Goal: Information Seeking & Learning: Compare options

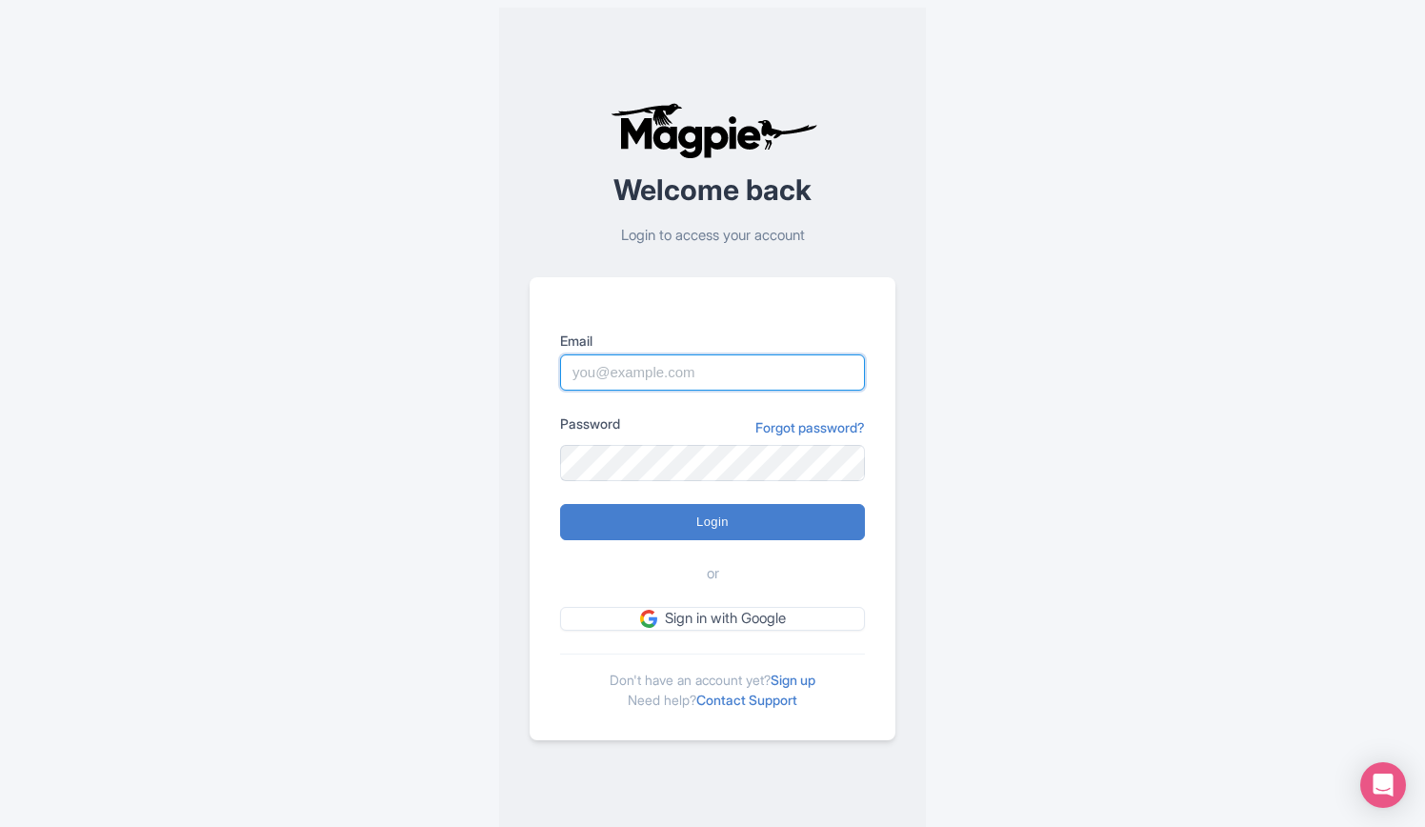
click at [560, 504] on input "Login" at bounding box center [712, 522] width 305 height 36
type input "Logging in..."
type input "rositsag@bigbustours.com"
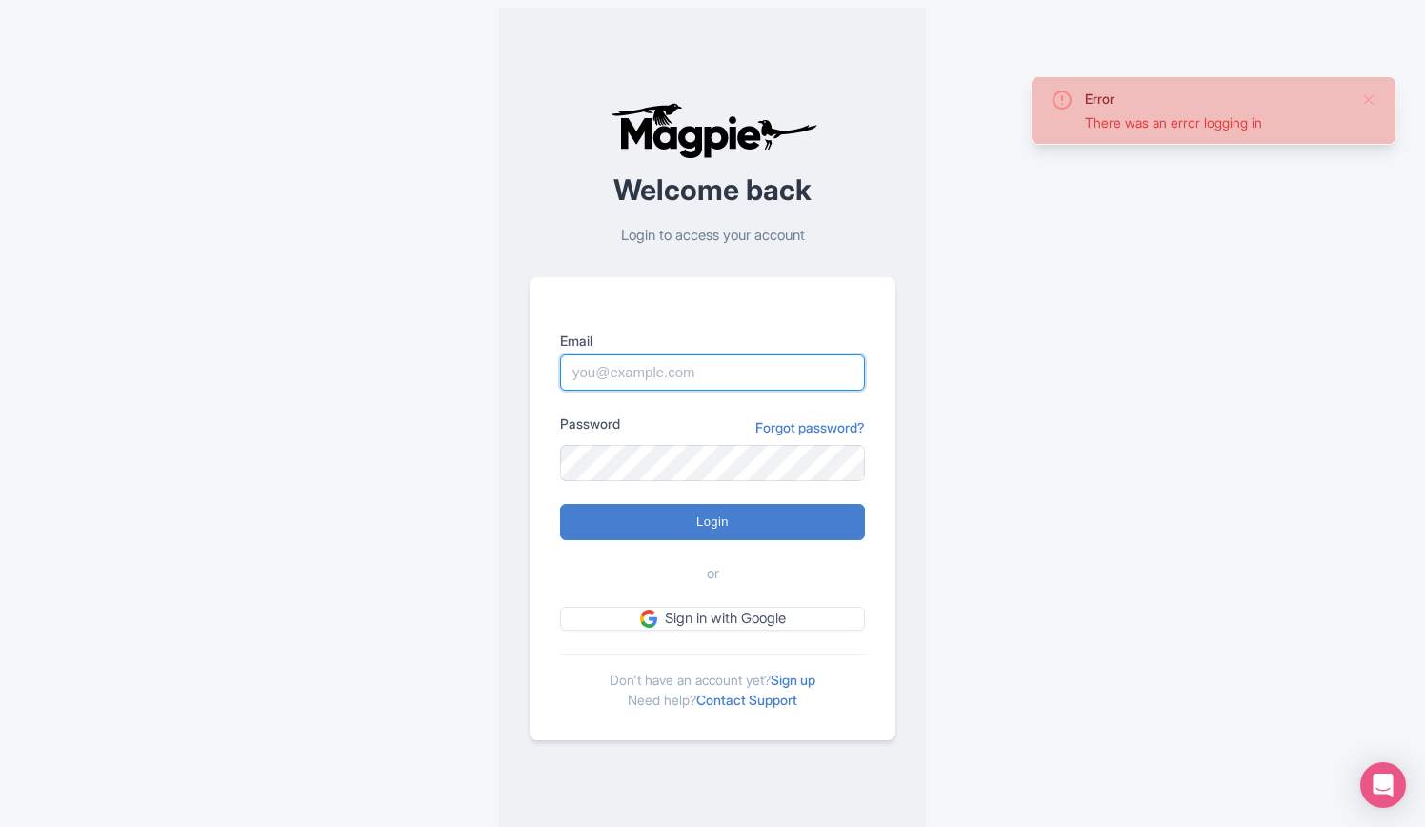
click at [688, 375] on input "Email" at bounding box center [712, 372] width 305 height 36
type input "[EMAIL_ADDRESS][DOMAIN_NAME]"
drag, startPoint x: 720, startPoint y: 521, endPoint x: 1240, endPoint y: 520, distance: 520.2
click at [754, 520] on input "Login" at bounding box center [712, 522] width 305 height 36
type input "Logging in..."
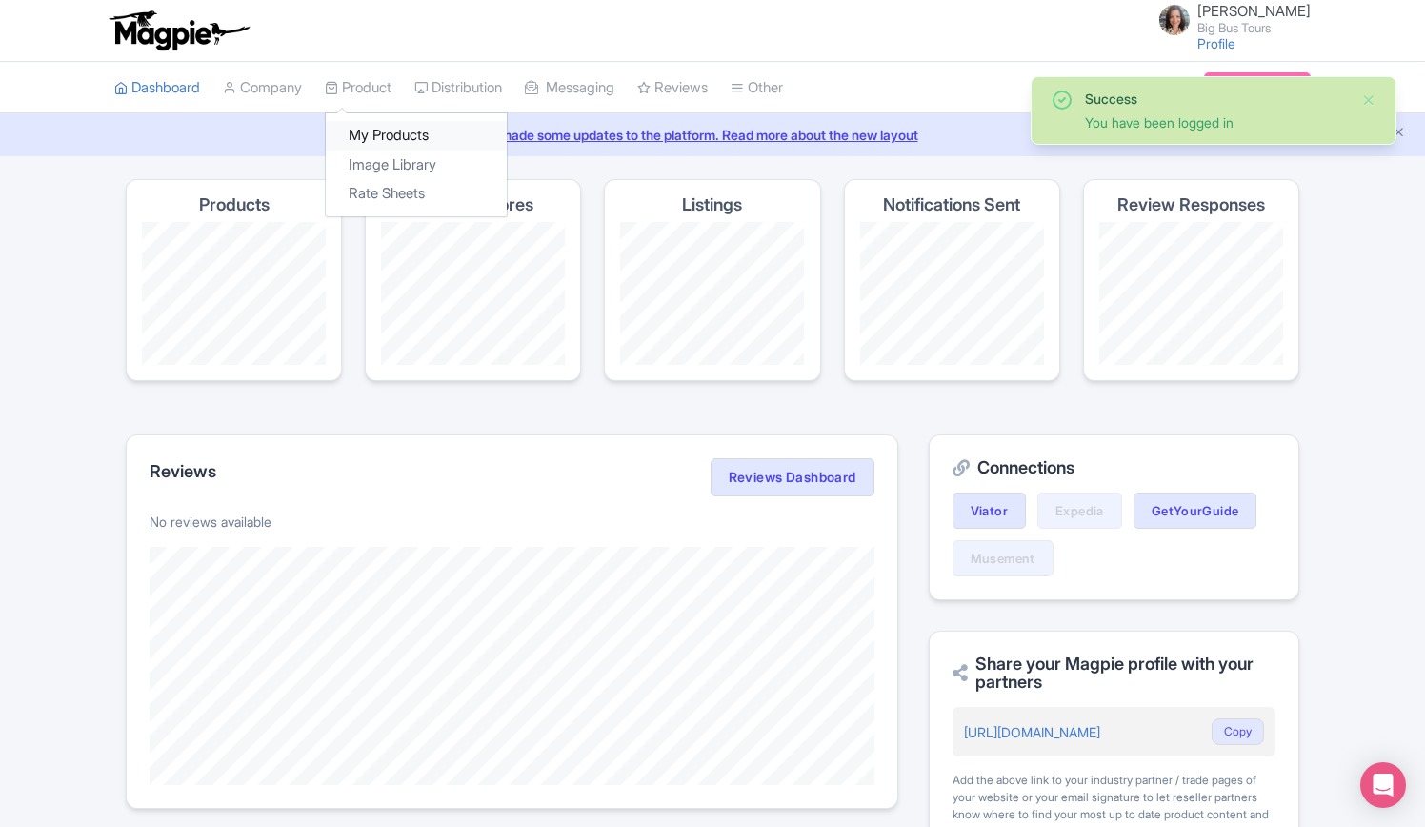
click at [398, 133] on link "My Products" at bounding box center [416, 136] width 181 height 30
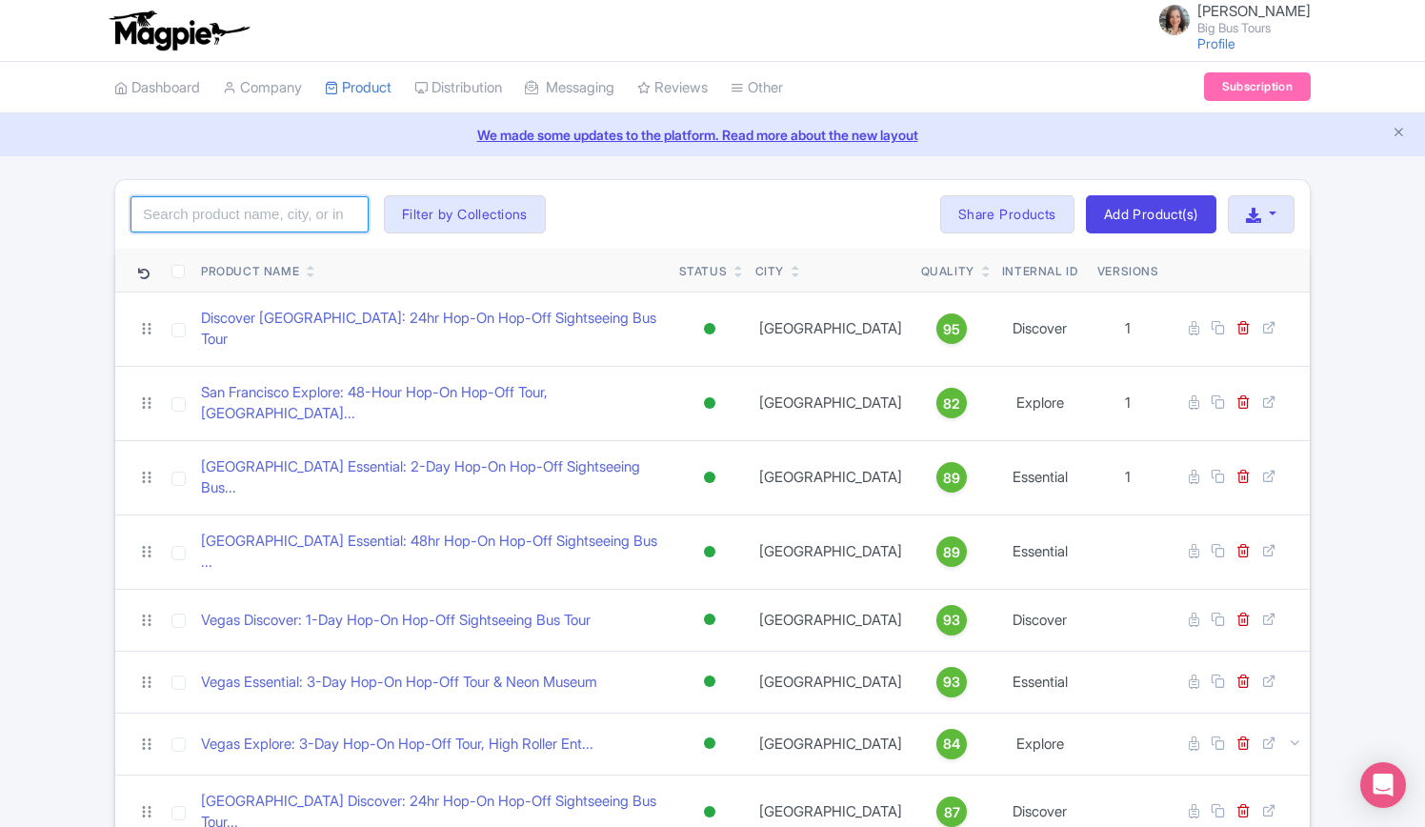
click at [227, 211] on input "search" at bounding box center [250, 214] width 238 height 36
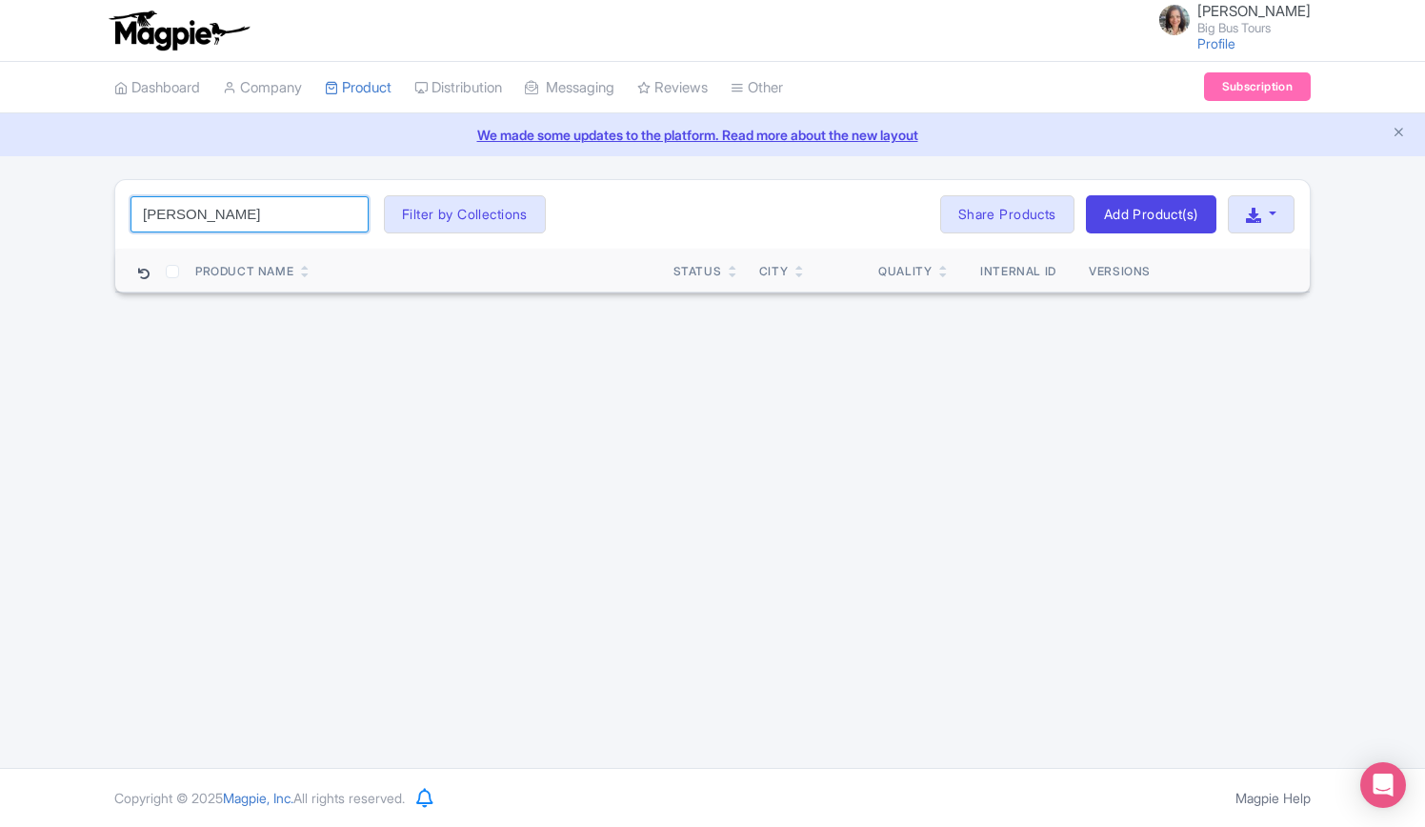
click button "Search" at bounding box center [0, 0] width 0 height 0
click at [160, 211] on input "ney york" at bounding box center [250, 214] width 238 height 36
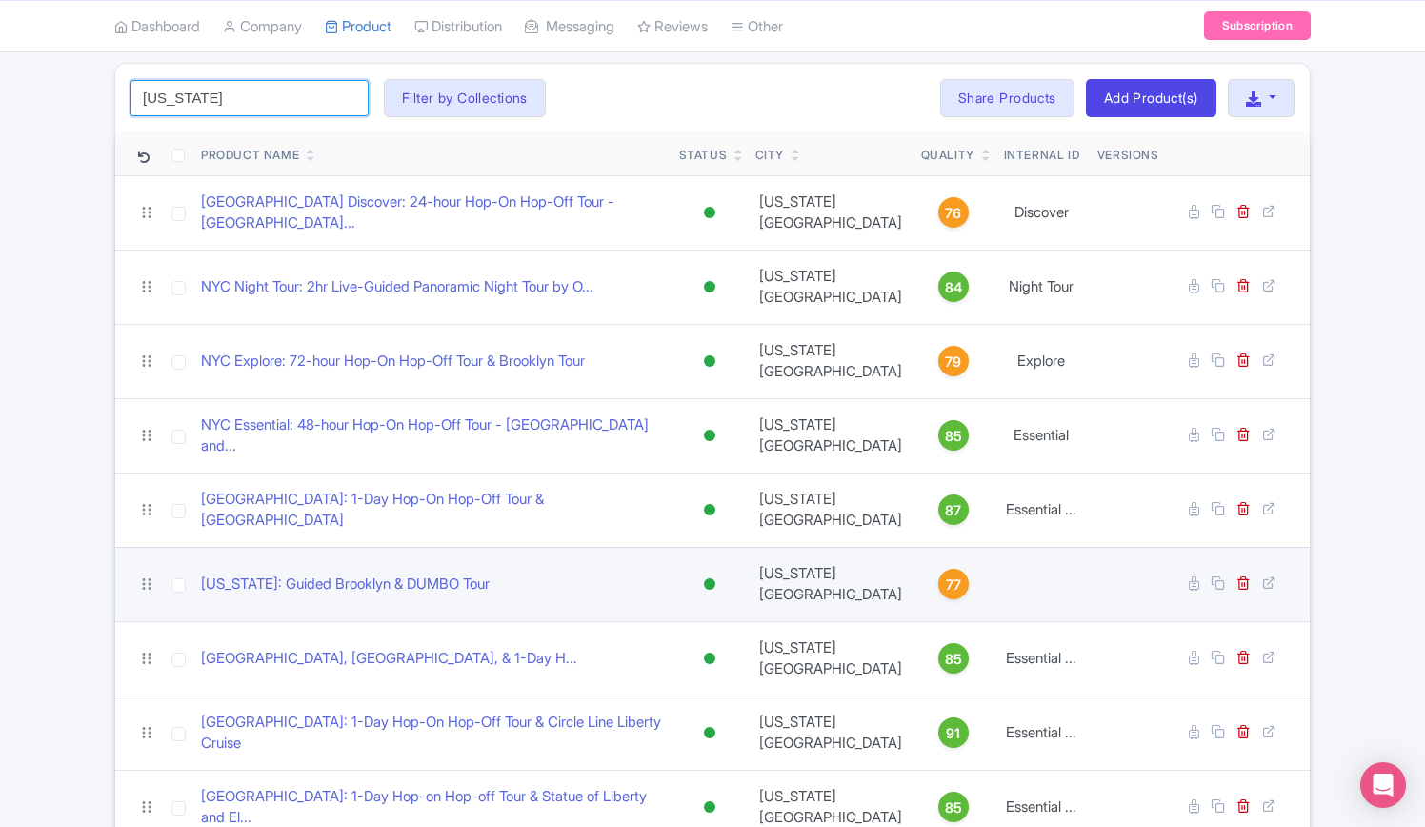
scroll to position [223, 0]
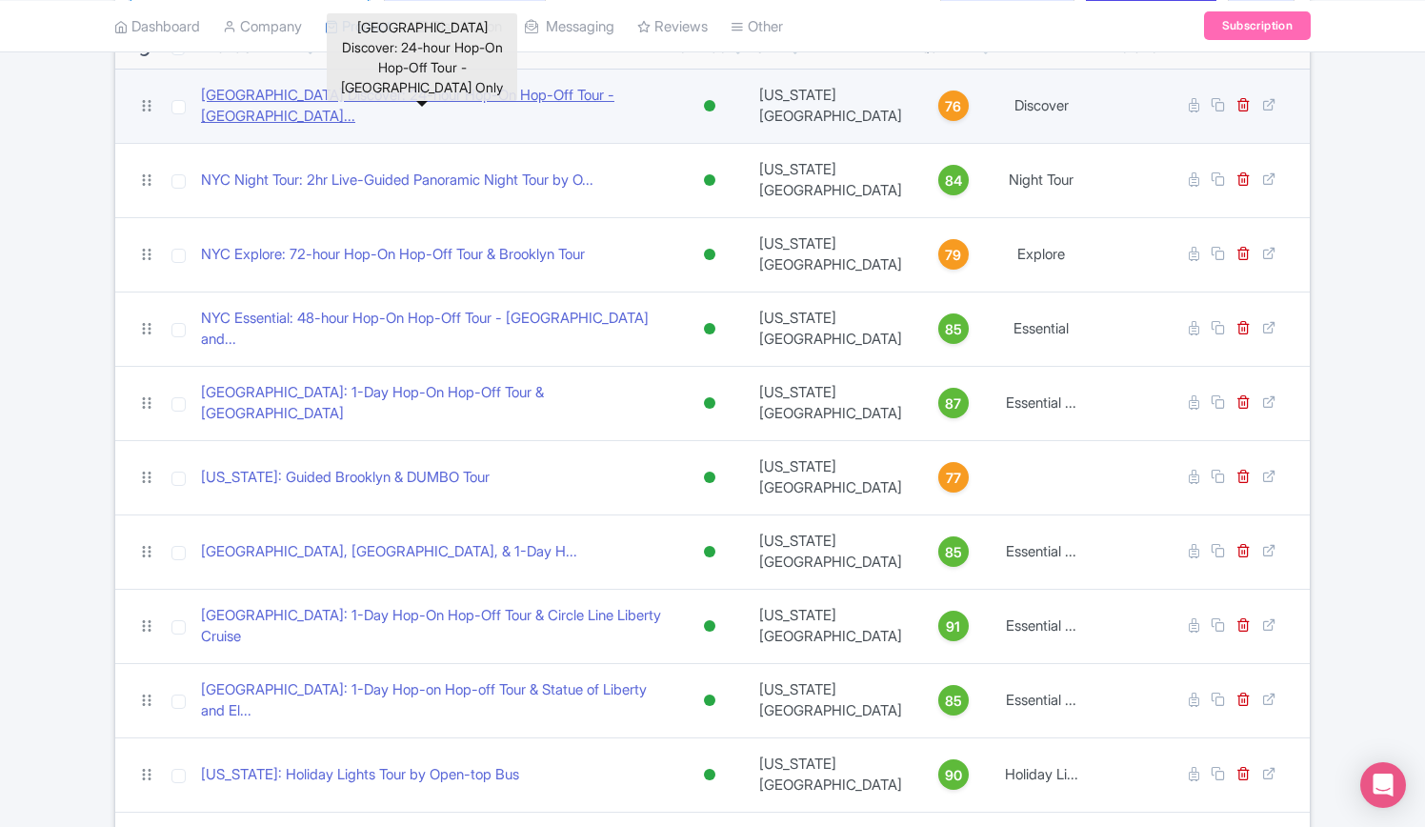
type input "[US_STATE]"
click at [483, 96] on link "NYC Discover: 24-hour Hop-On Hop-Off Tour - Downtown Loop..." at bounding box center [432, 106] width 463 height 43
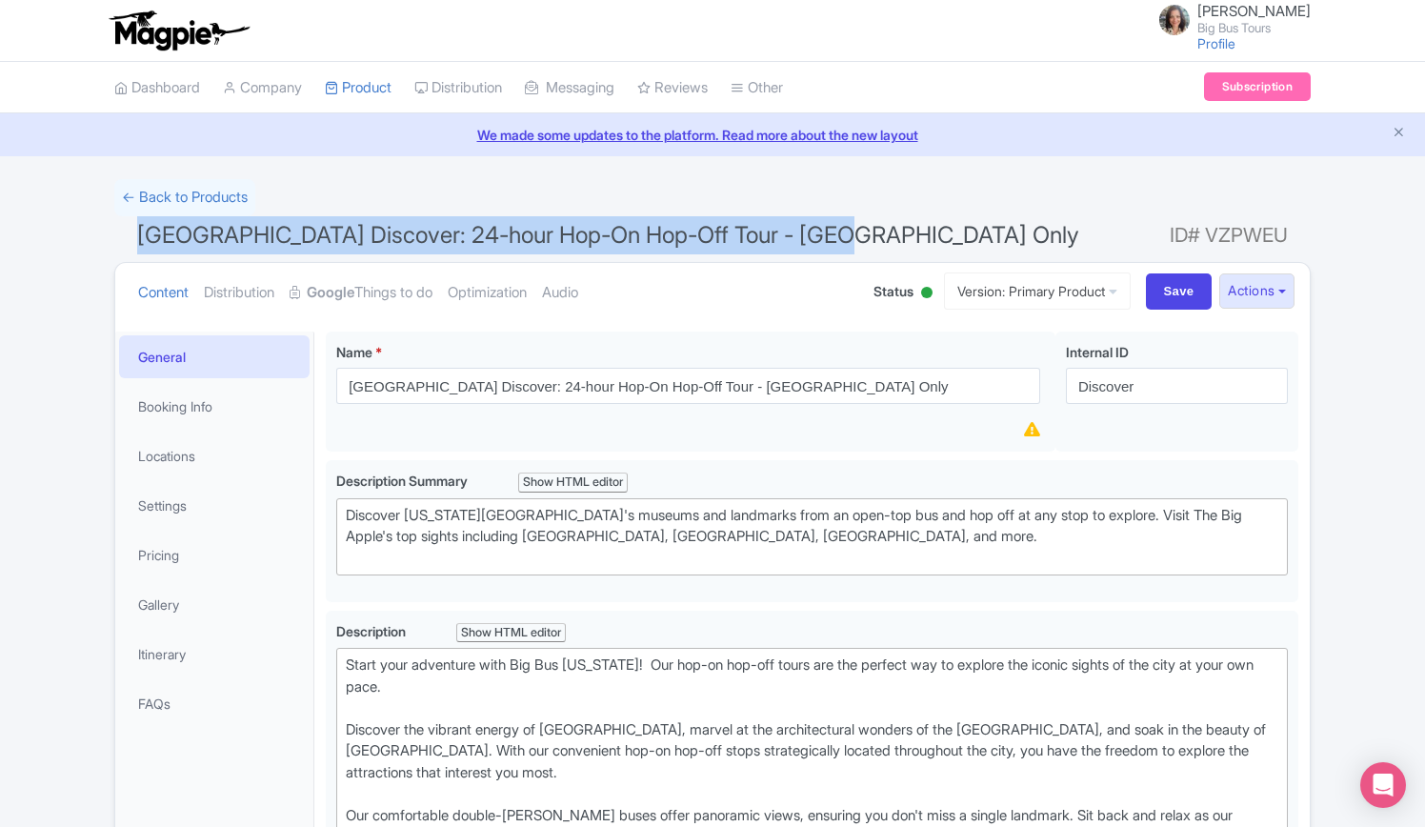
drag, startPoint x: 856, startPoint y: 236, endPoint x: 141, endPoint y: 242, distance: 714.5
click at [135, 230] on h1 "NYC Discover: 24-hour Hop-On Hop-Off Tour - Downtown Loop Only ID# VZPWEU" at bounding box center [712, 239] width 1197 height 46
copy span "NYC Discover: 24-hour Hop-On Hop-Off Tour - Downtown Loop Only"
click at [1288, 289] on button "Actions" at bounding box center [1256, 290] width 75 height 35
click at [1057, 376] on link "Industry Partner View" at bounding box center [1042, 373] width 182 height 30
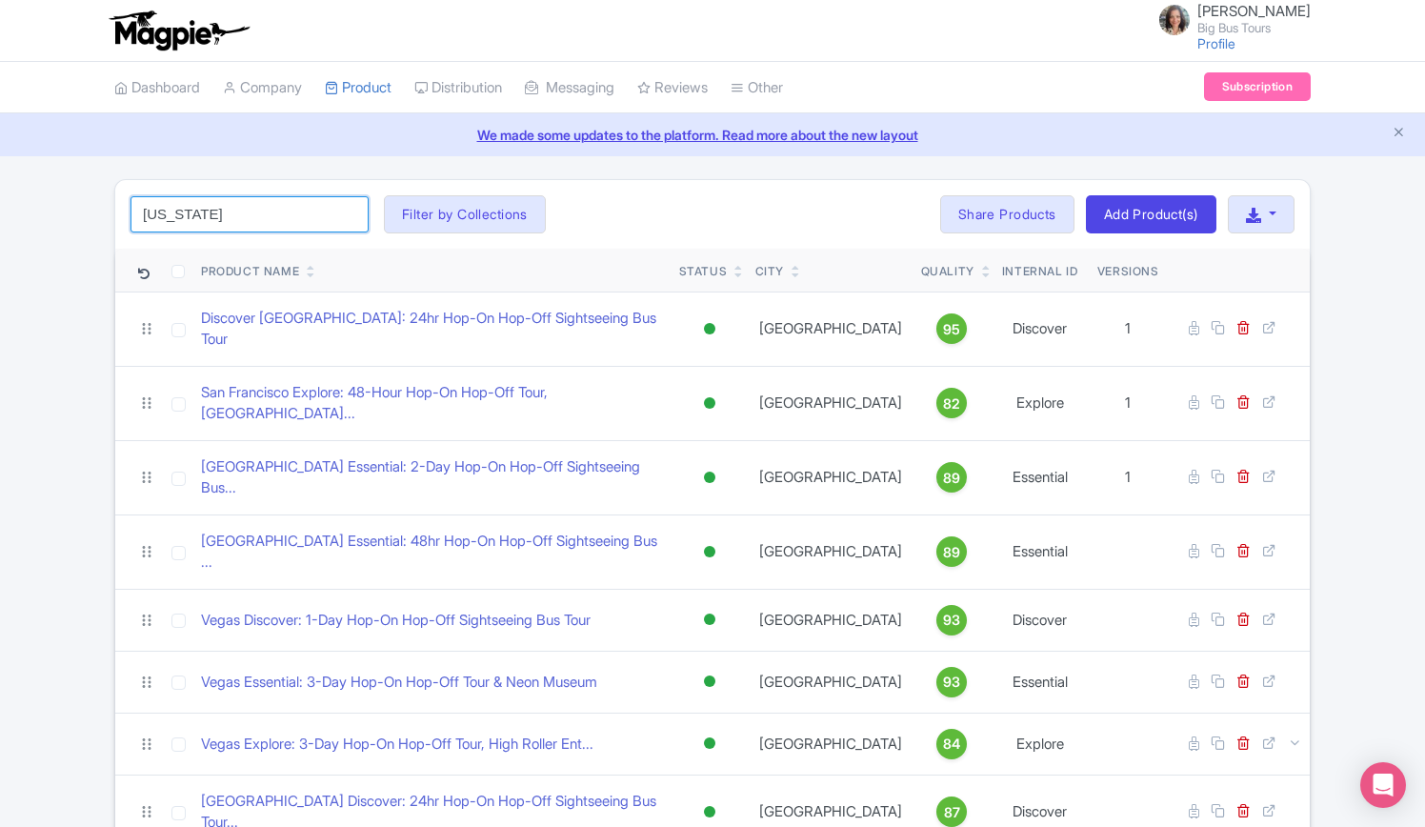
click at [256, 211] on input "new york" at bounding box center [250, 214] width 238 height 36
click button "Search" at bounding box center [0, 0] width 0 height 0
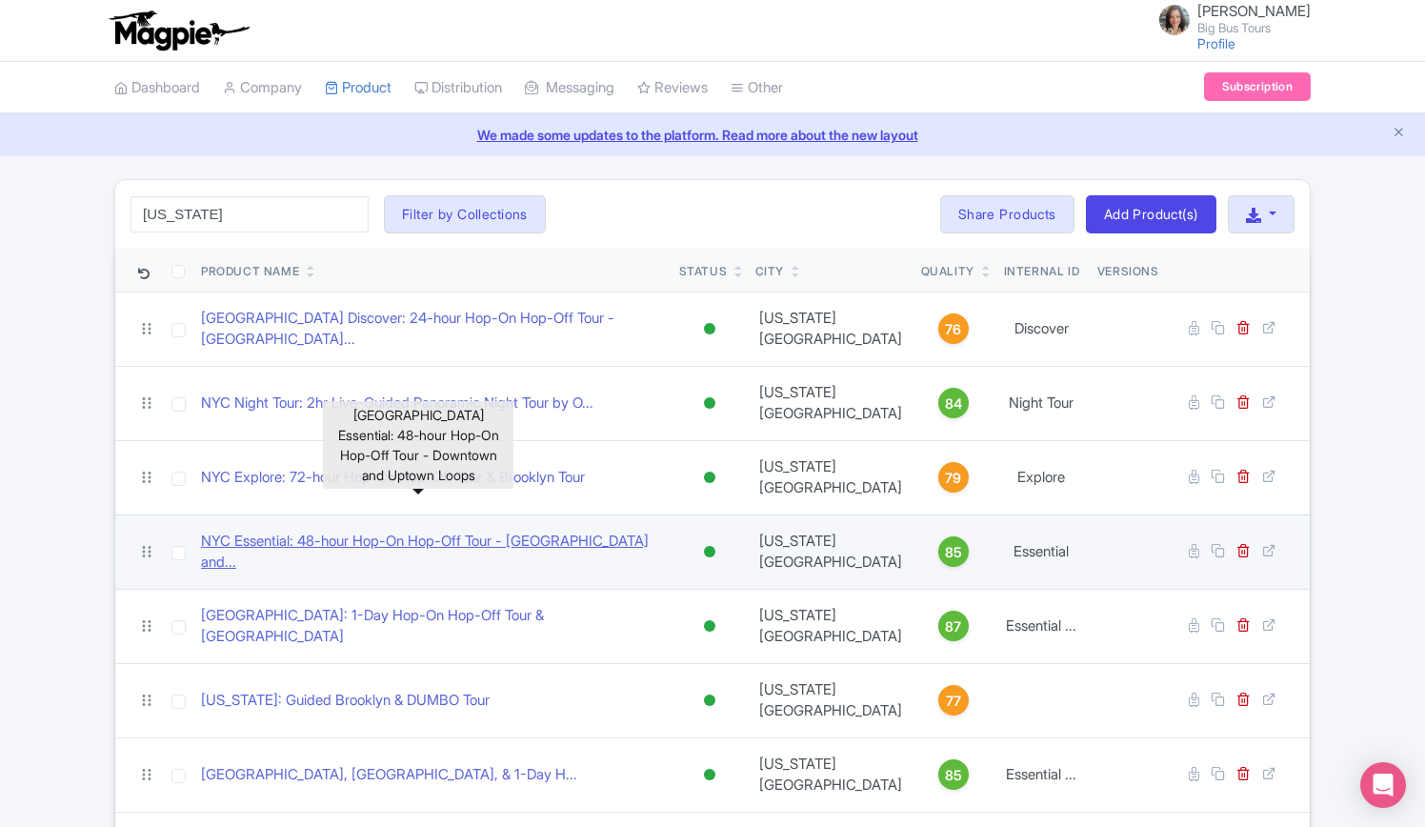
click at [484, 531] on link "NYC Essential: 48-hour Hop-On Hop-Off Tour - Downtown and..." at bounding box center [432, 552] width 463 height 43
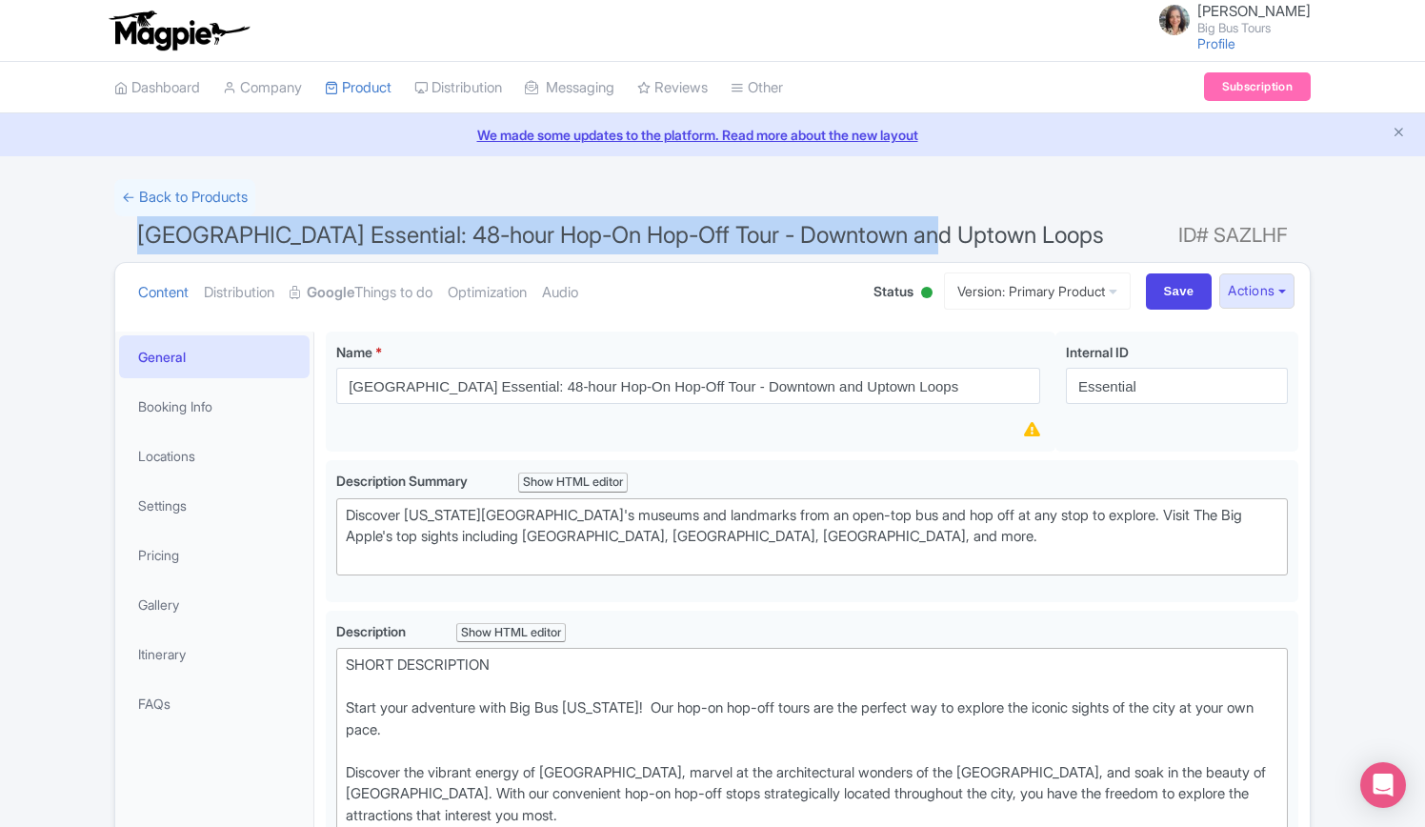
drag, startPoint x: 890, startPoint y: 237, endPoint x: 42, endPoint y: 237, distance: 847.9
copy span "NYC Essential: 48-hour Hop-On Hop-Off Tour - Downtown and Uptown Loops"
click at [1282, 291] on button "Actions" at bounding box center [1256, 290] width 75 height 35
click at [1048, 371] on link "Industry Partner View" at bounding box center [1042, 373] width 182 height 30
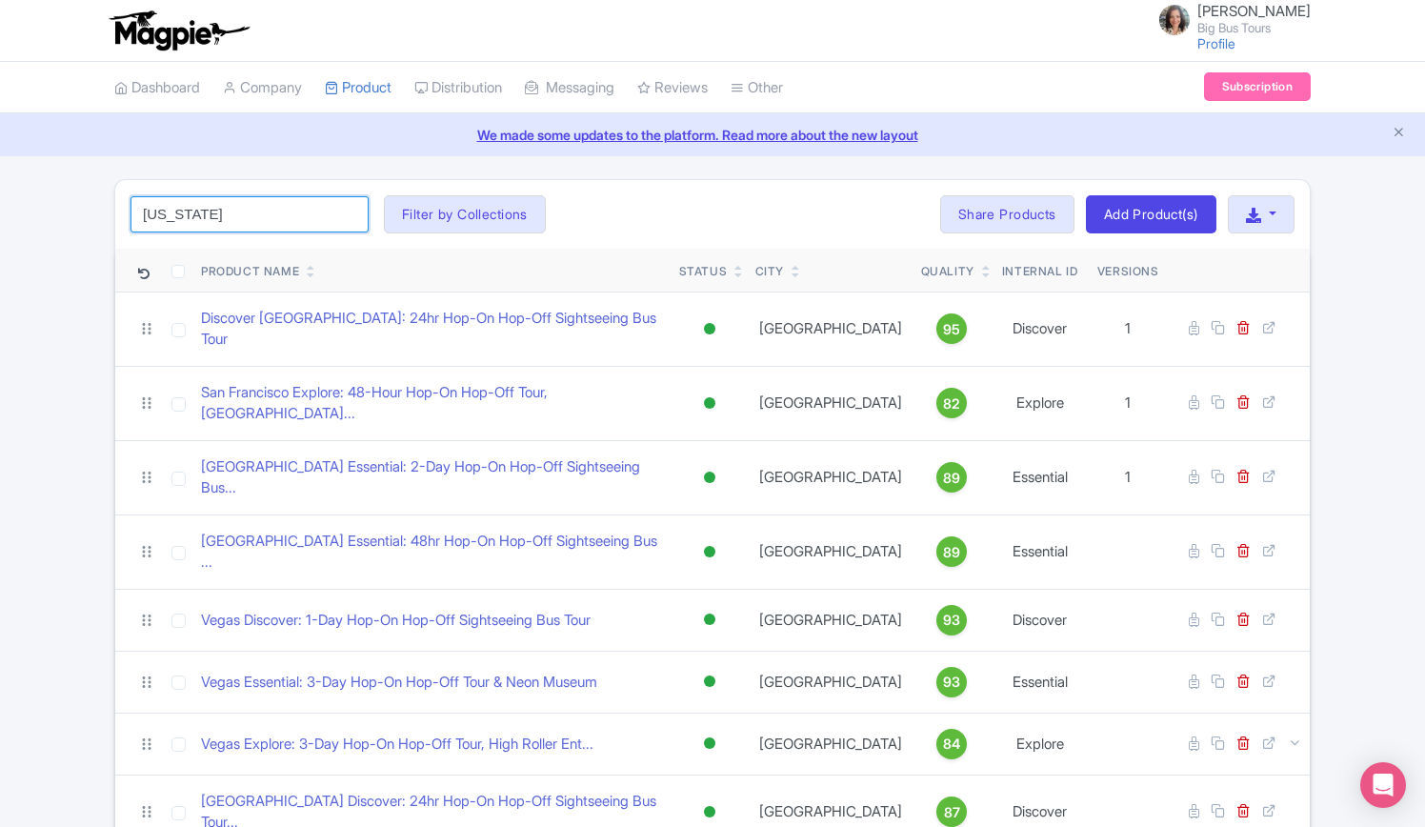
click at [268, 206] on input "new york" at bounding box center [250, 214] width 238 height 36
click button "Search" at bounding box center [0, 0] width 0 height 0
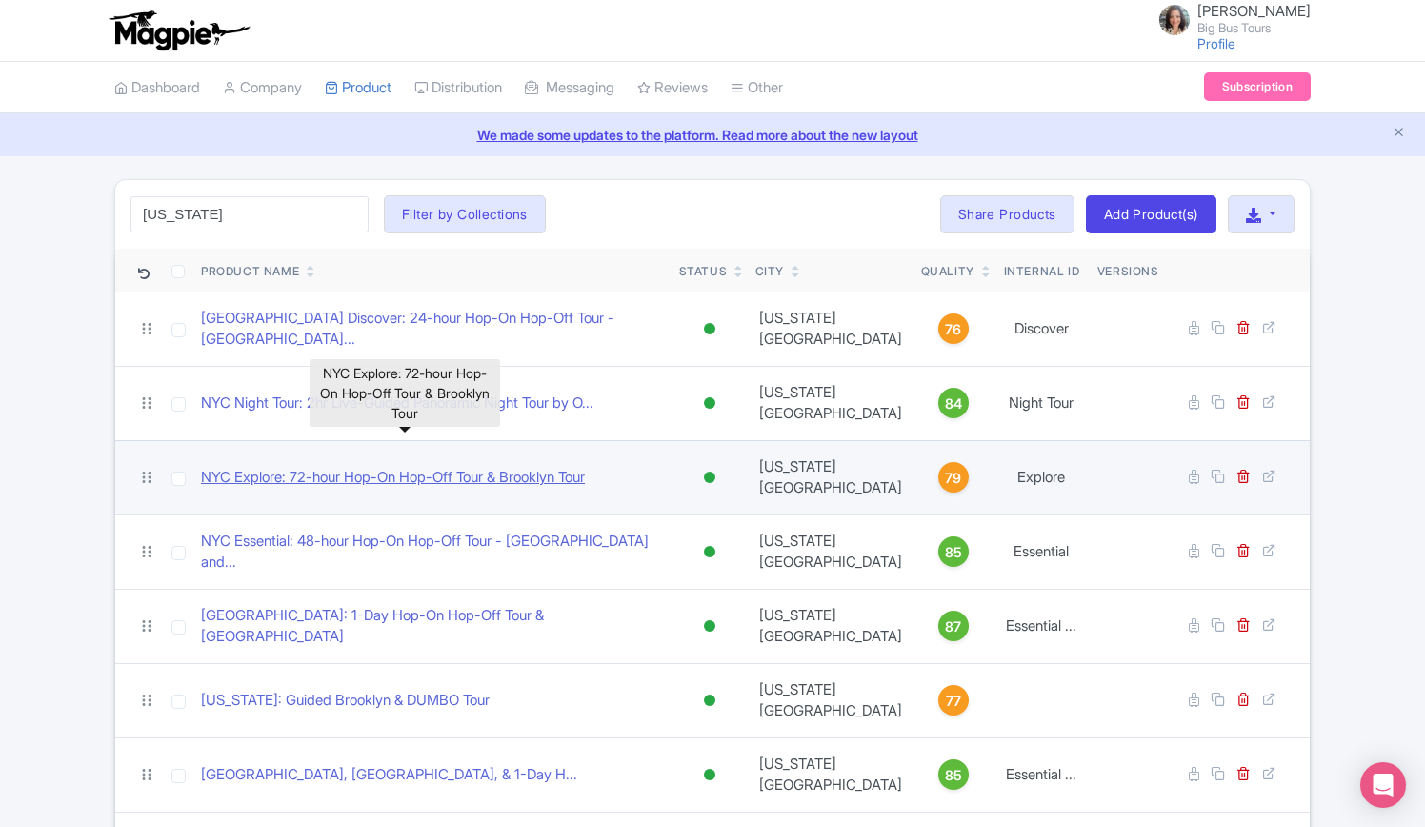
click at [558, 467] on link "NYC Explore: 72-hour Hop-On Hop-Off Tour & Brooklyn Tour" at bounding box center [393, 478] width 384 height 22
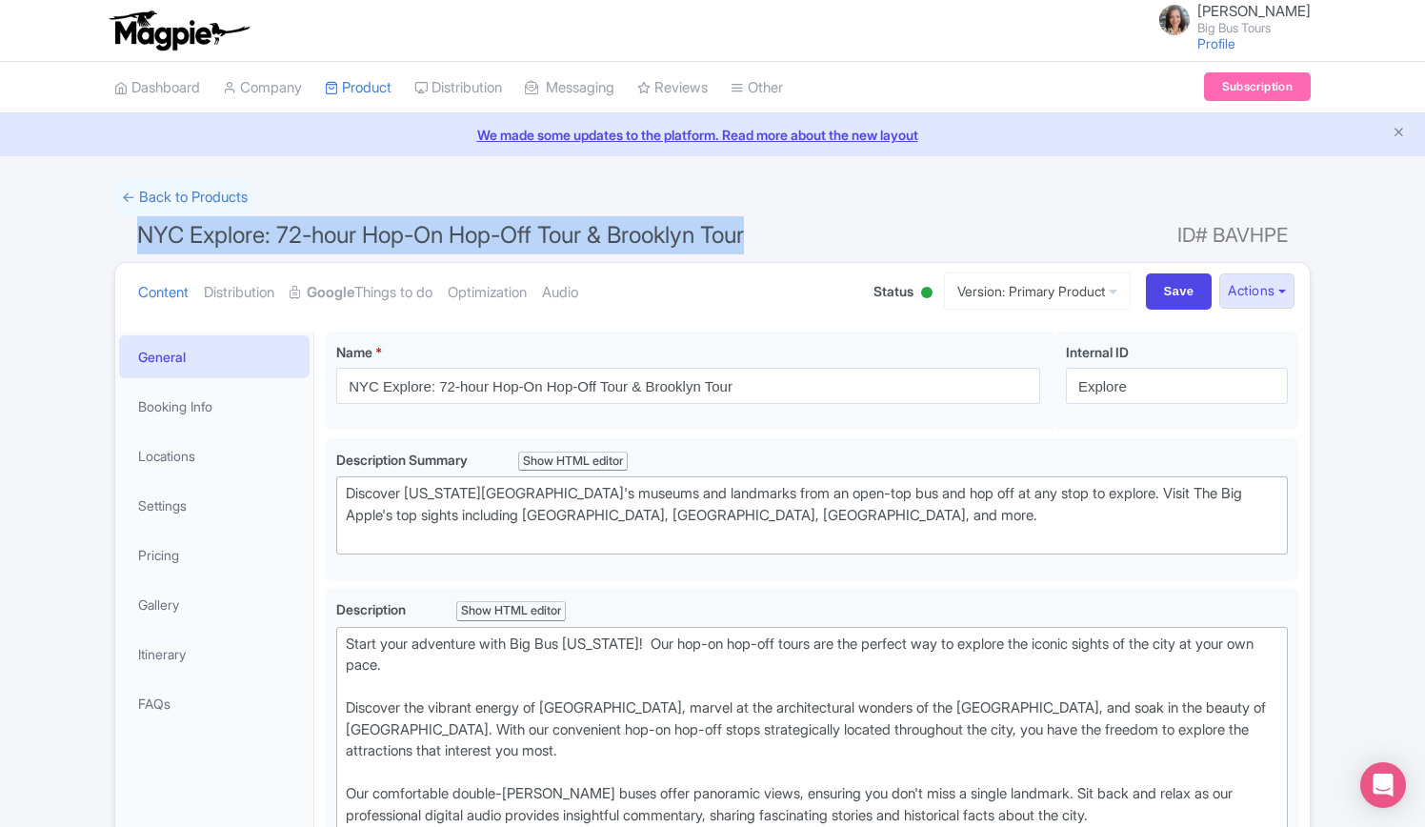
drag, startPoint x: 775, startPoint y: 241, endPoint x: 67, endPoint y: 239, distance: 707.8
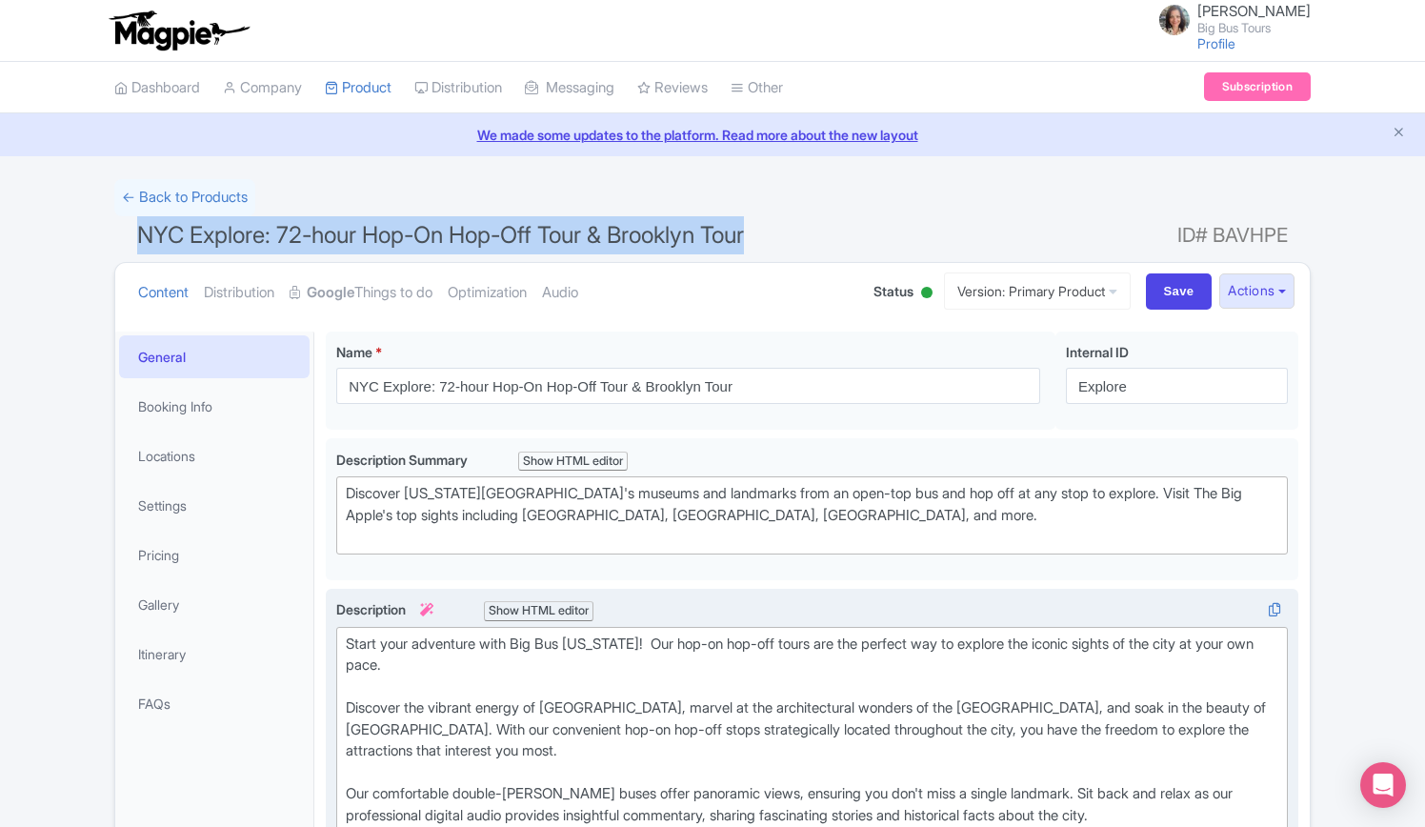
copy span "NYC Explore: 72-hour Hop-On Hop-Off Tour & Brooklyn Tour"
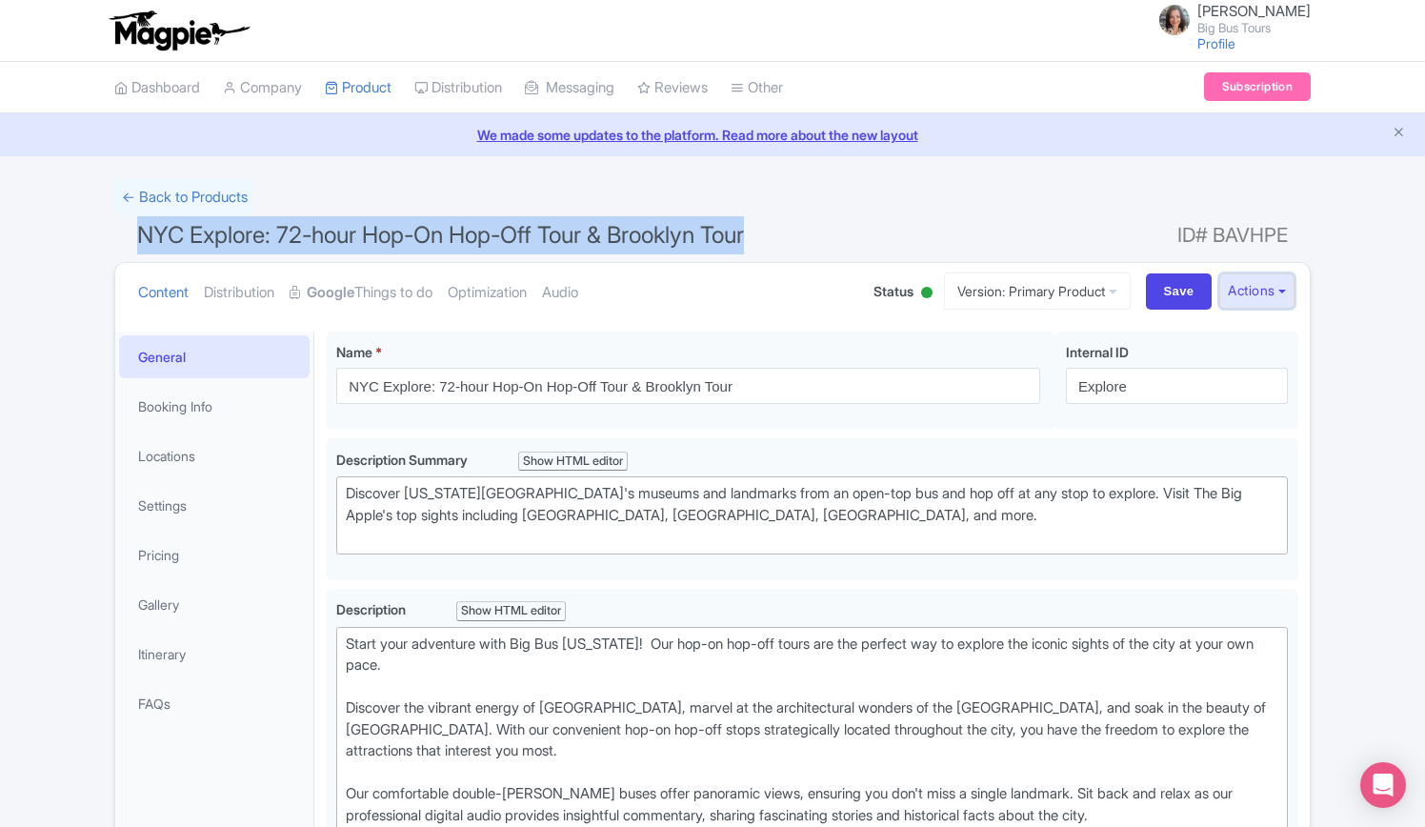
drag, startPoint x: 1281, startPoint y: 291, endPoint x: 1272, endPoint y: 340, distance: 50.4
click at [1281, 290] on button "Actions" at bounding box center [1256, 290] width 75 height 35
click at [1059, 367] on link "Industry Partner View" at bounding box center [1042, 373] width 182 height 30
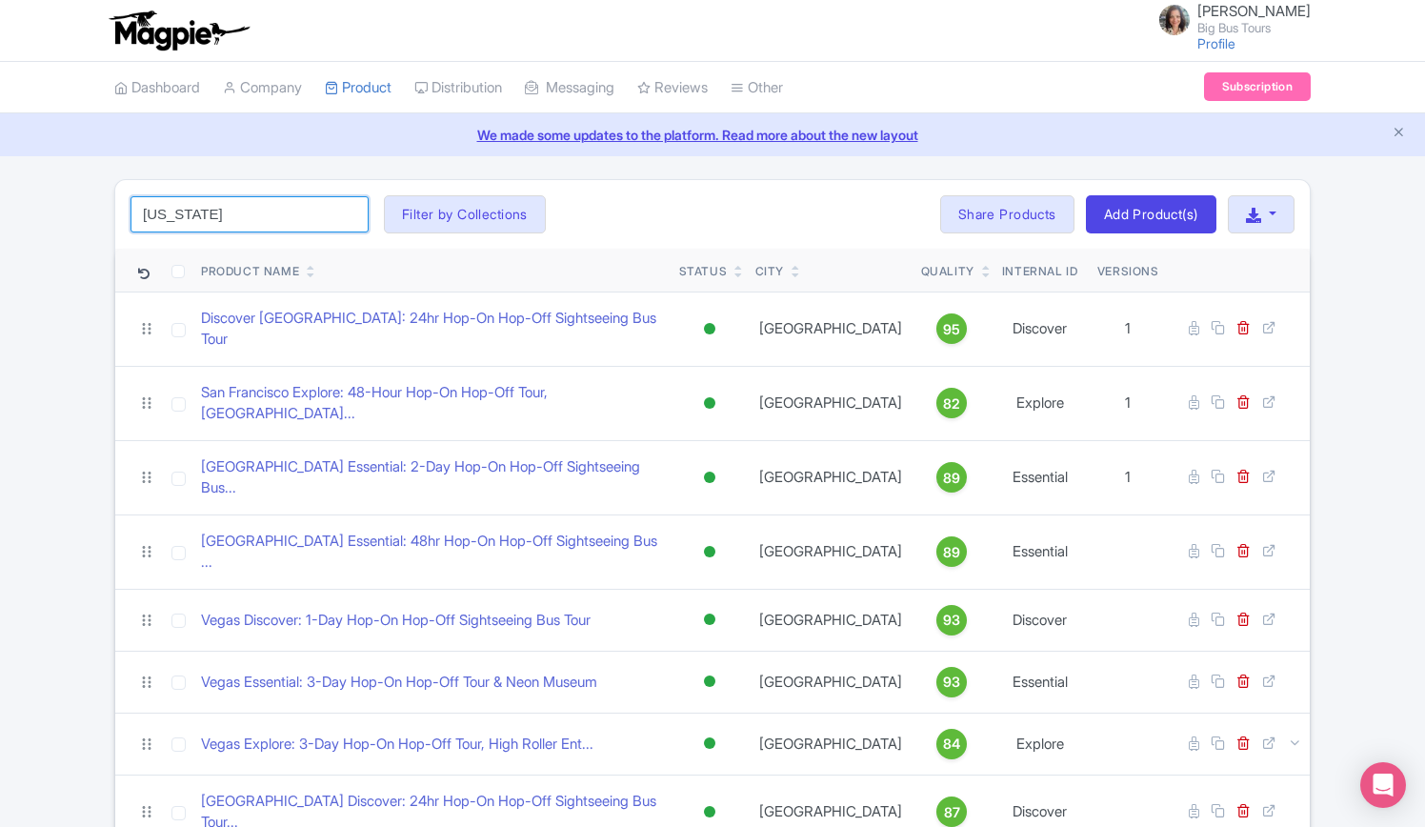
click at [257, 226] on input "new york" at bounding box center [250, 214] width 238 height 36
click button "Search" at bounding box center [0, 0] width 0 height 0
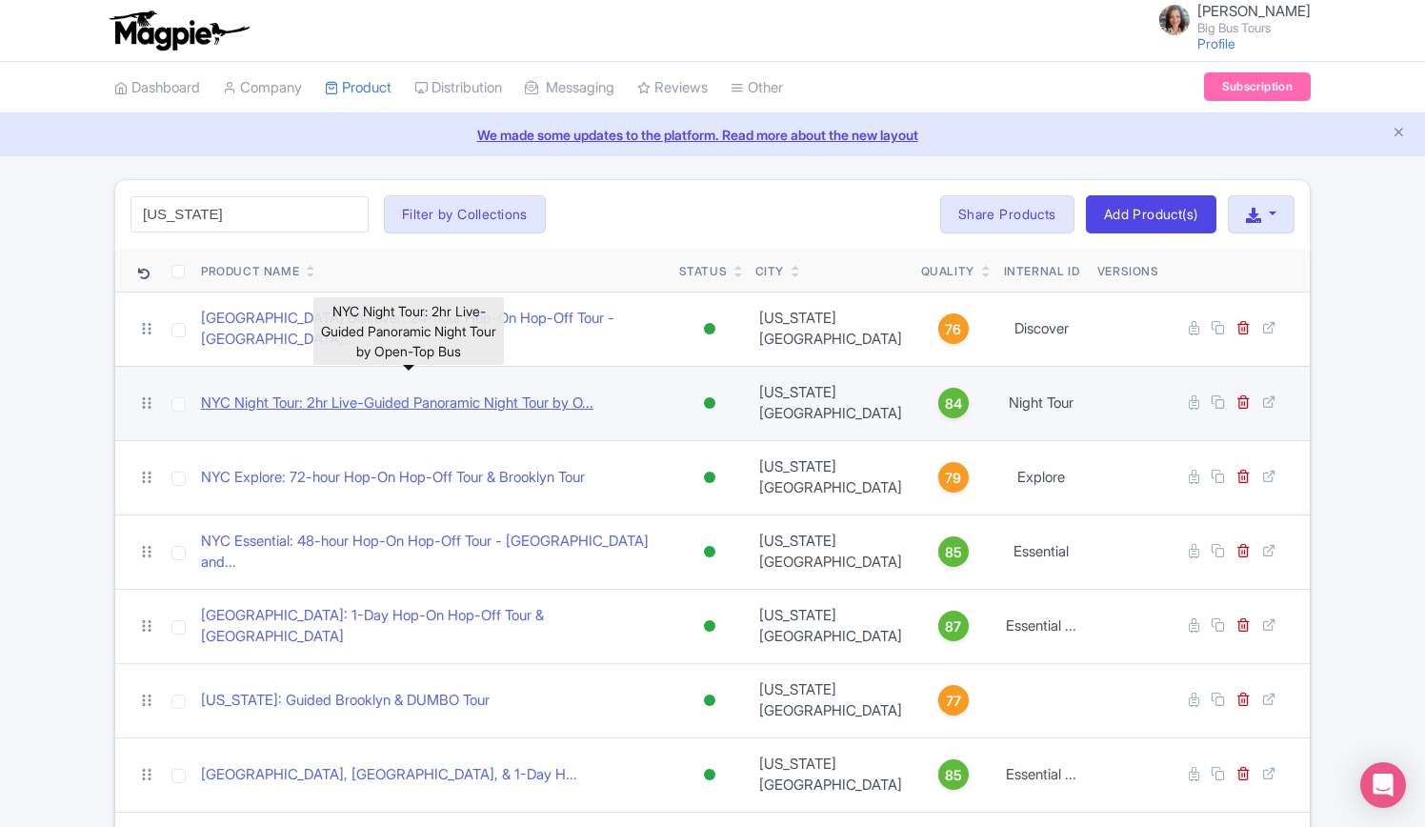
click at [551, 393] on link "NYC Night Tour: 2hr Live-Guided Panoramic Night Tour by O..." at bounding box center [397, 404] width 393 height 22
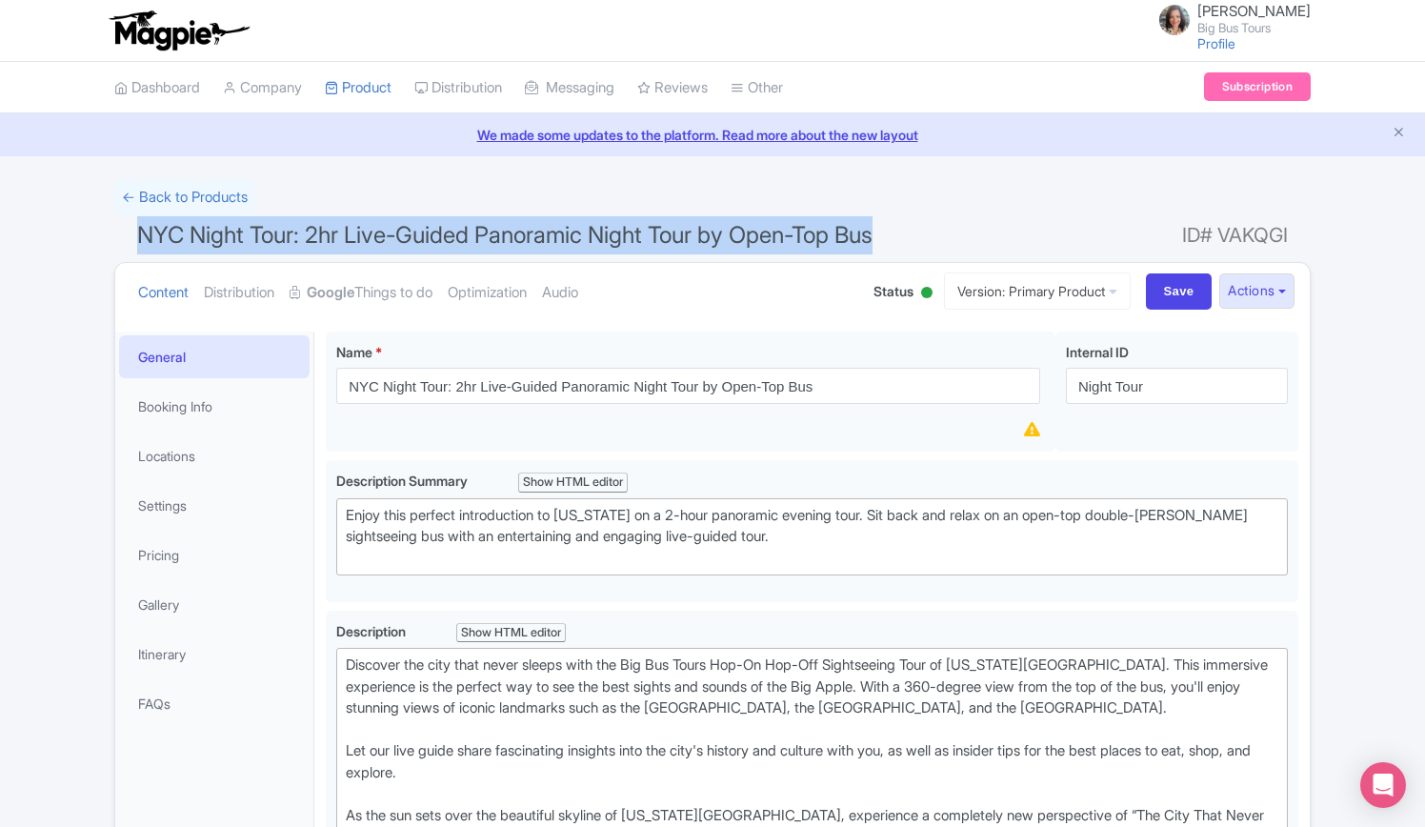
drag, startPoint x: 844, startPoint y: 237, endPoint x: 133, endPoint y: 235, distance: 710.7
click at [133, 235] on h1 "NYC Night Tour: 2hr Live-Guided Panoramic Night Tour by Open-Top Bus ID# VAKQGI" at bounding box center [712, 239] width 1197 height 46
copy span "NYC Night Tour: 2hr Live-Guided Panoramic Night Tour by Open-Top Bus"
click at [1286, 286] on button "Actions" at bounding box center [1256, 290] width 75 height 35
click at [1052, 371] on link "Industry Partner View" at bounding box center [1042, 373] width 182 height 30
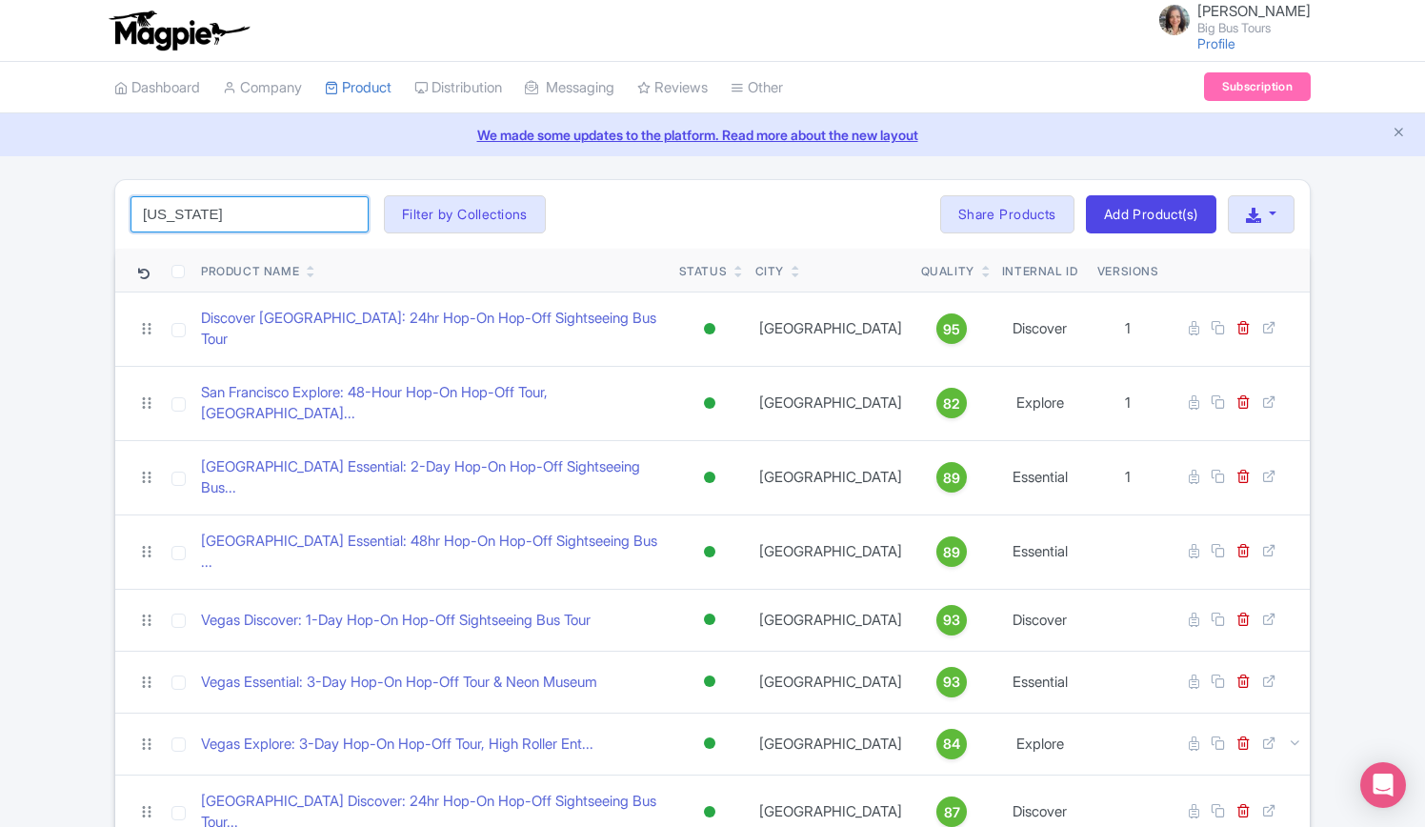
drag, startPoint x: 227, startPoint y: 203, endPoint x: 40, endPoint y: 195, distance: 186.9
type input "[US_STATE]"
click button "Search" at bounding box center [0, 0] width 0 height 0
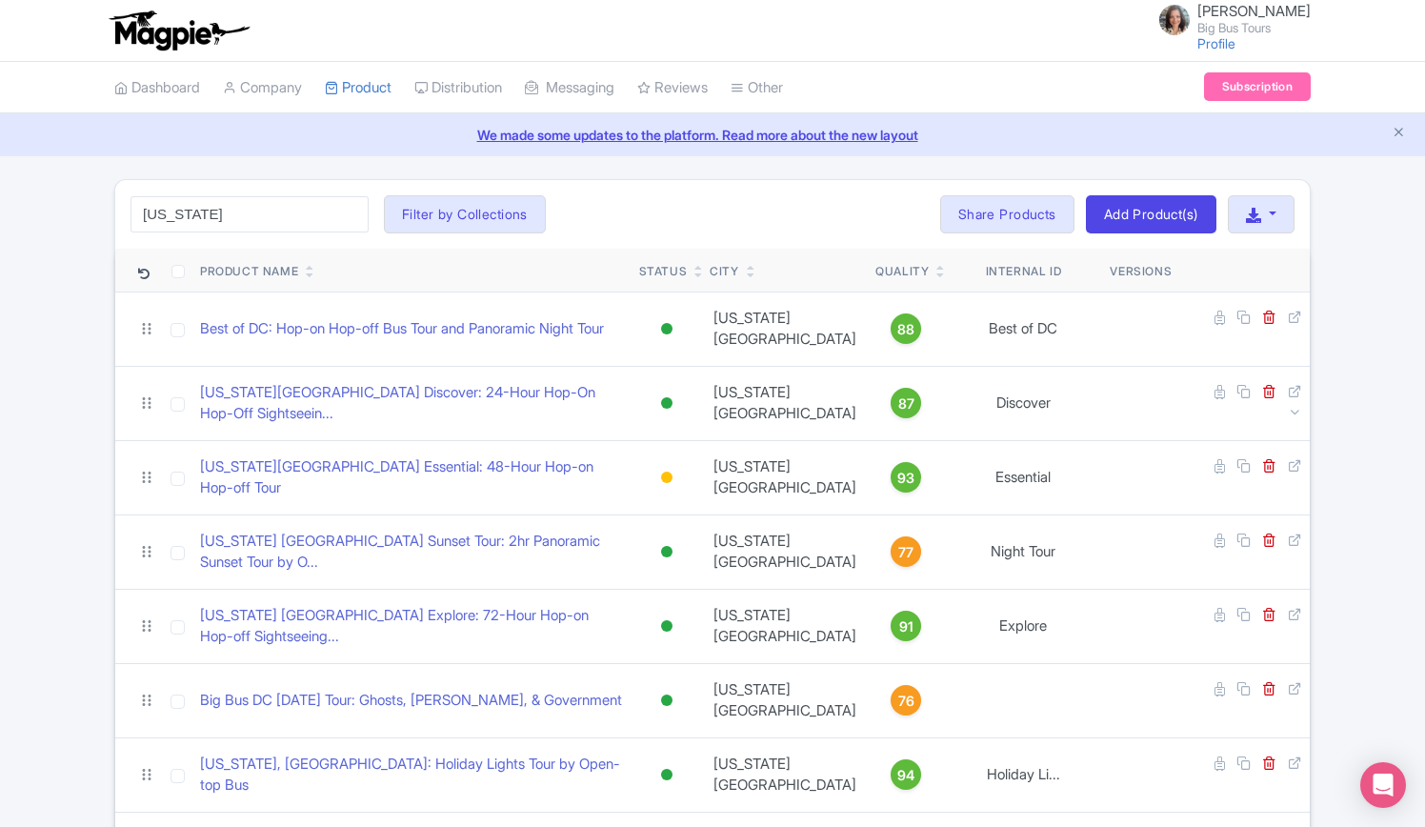
click at [40, 475] on div "washington Search Filter by Collections Andrew Brand License Brian Combos Core …" at bounding box center [712, 533] width 1425 height 708
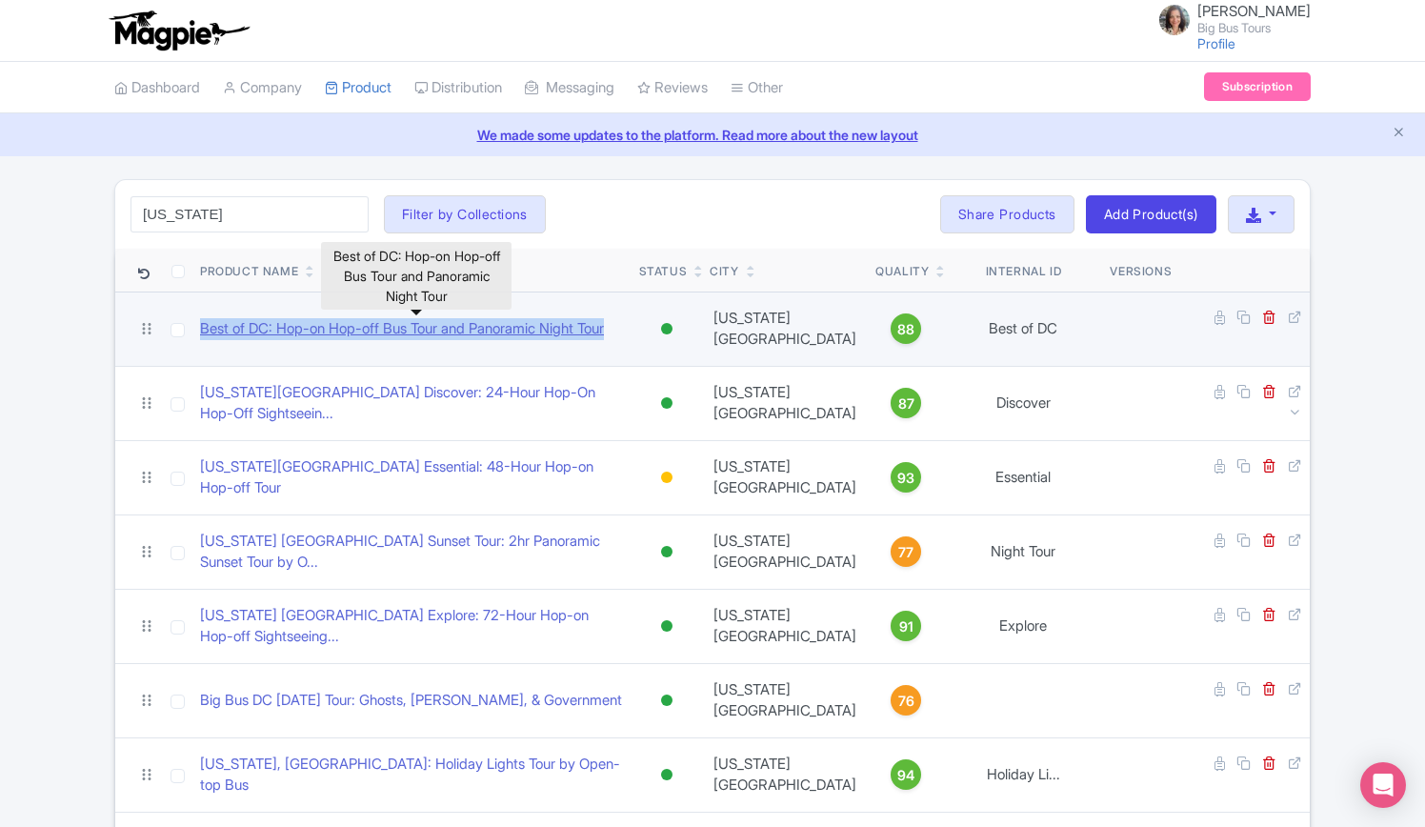
drag, startPoint x: 647, startPoint y: 329, endPoint x: 200, endPoint y: 331, distance: 446.8
click at [200, 331] on div "Best of DC: Hop-on Hop-off Bus Tour and Panoramic Night Tour" at bounding box center [412, 329] width 424 height 22
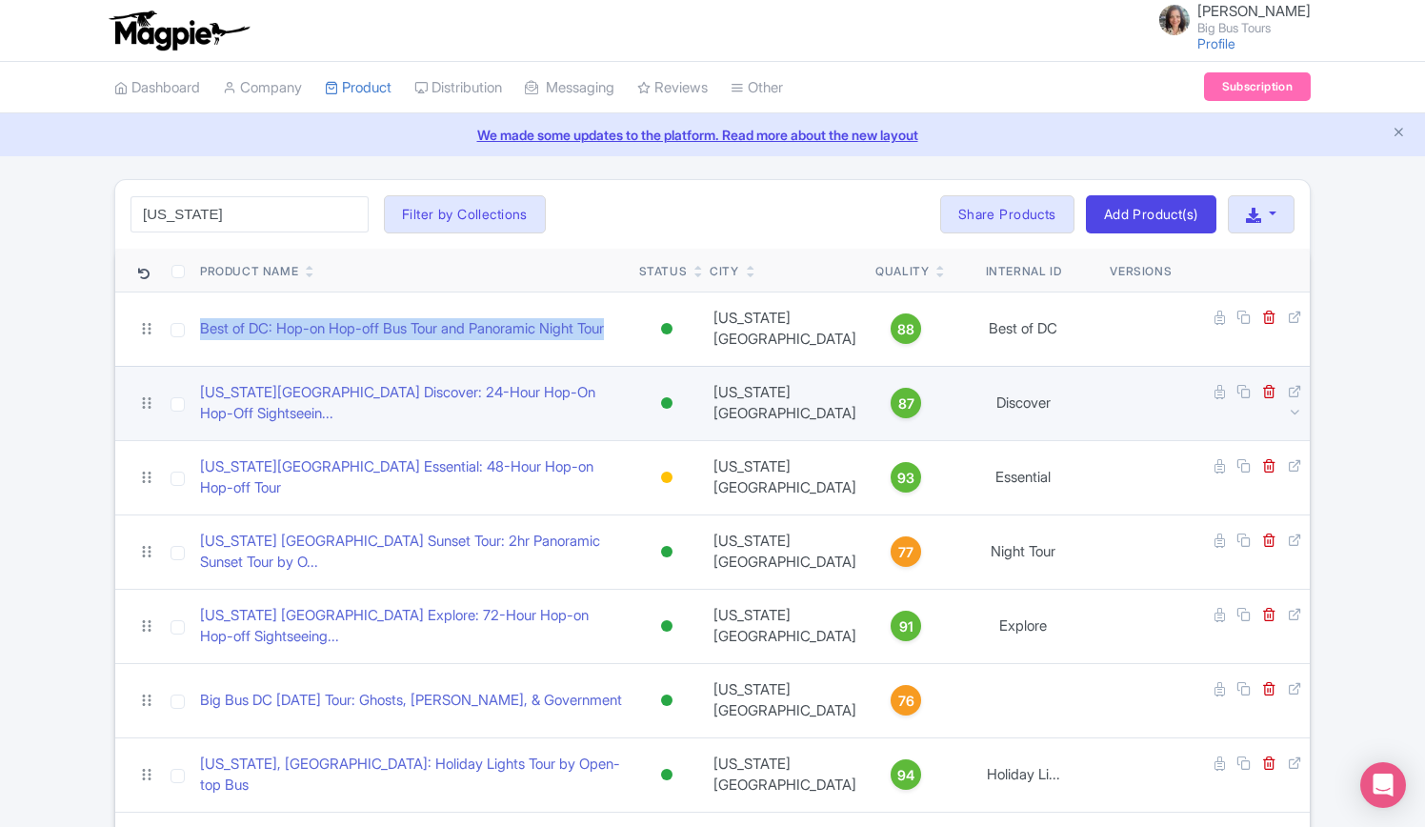
copy link "Best of DC: Hop-on Hop-off Bus Tour and Panoramic Night Tour"
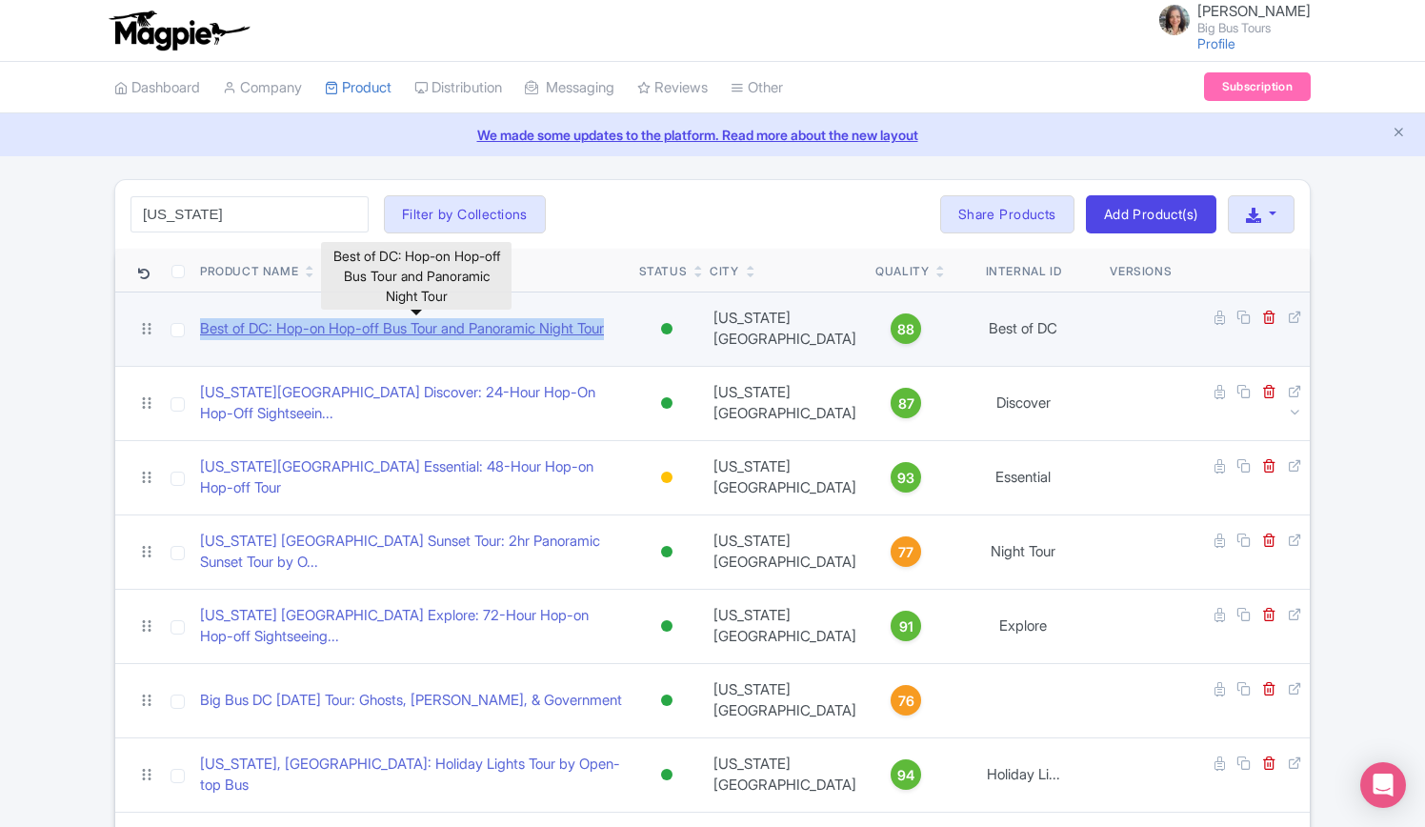
click at [463, 331] on link "Best of DC: Hop-on Hop-off Bus Tour and Panoramic Night Tour" at bounding box center [402, 329] width 404 height 22
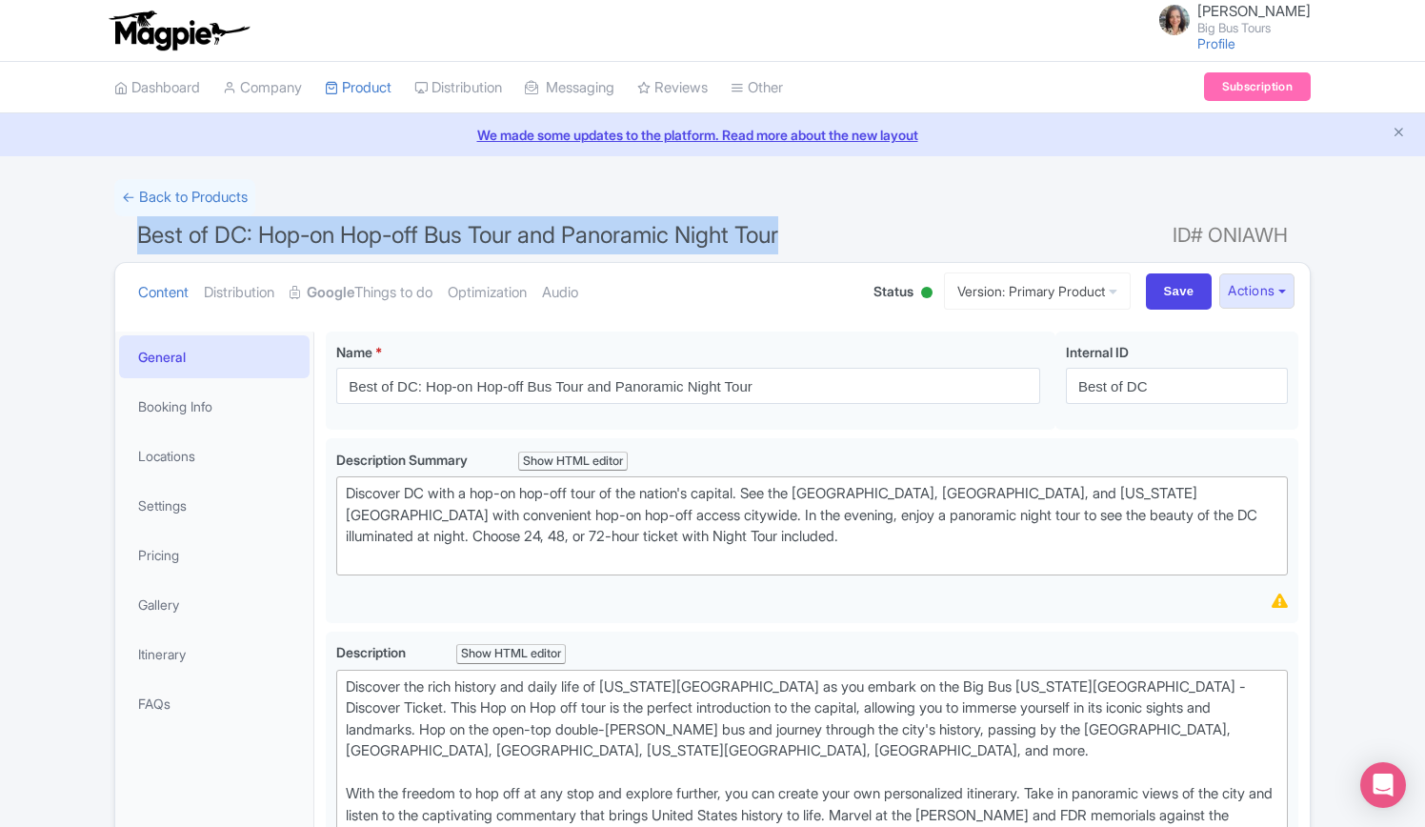
drag, startPoint x: 800, startPoint y: 230, endPoint x: 118, endPoint y: 230, distance: 682.1
click at [118, 230] on h1 "Best of DC: Hop-on Hop-off Bus Tour and Panoramic Night Tour ID# ONIAWH" at bounding box center [712, 239] width 1197 height 46
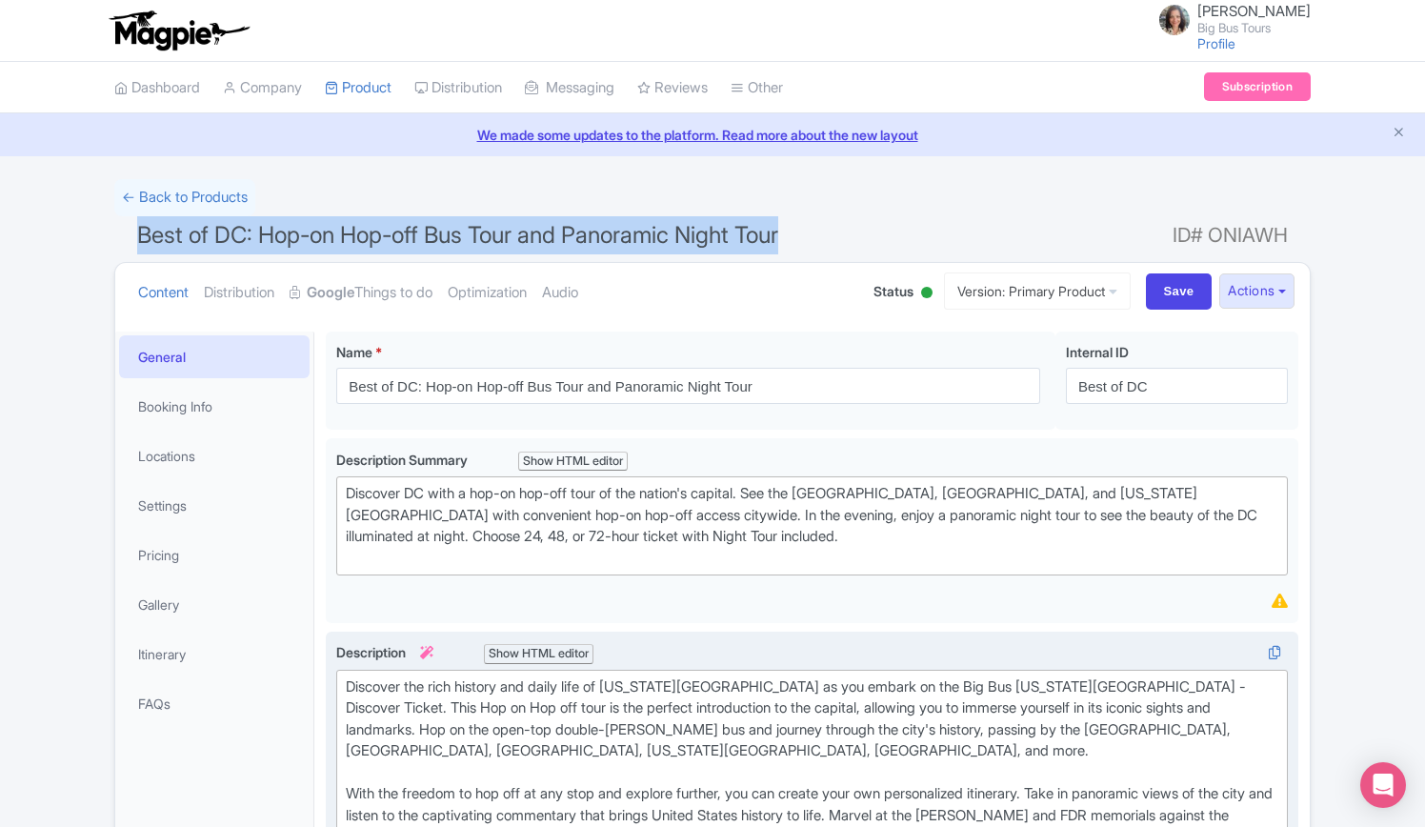
copy span "Best of DC: Hop-on Hop-off Bus Tour and Panoramic Night Tour"
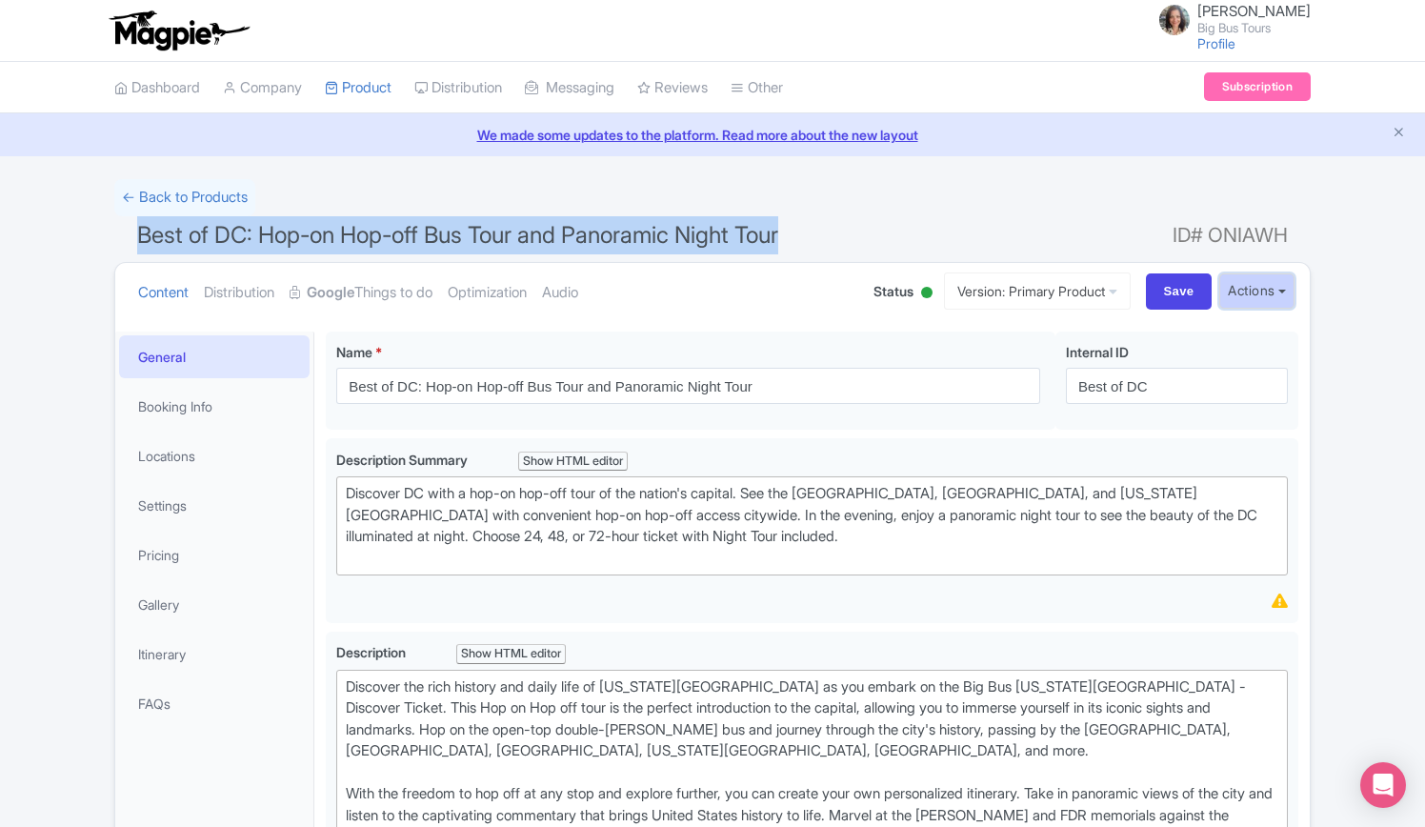
click at [1284, 285] on button "Actions" at bounding box center [1256, 290] width 75 height 35
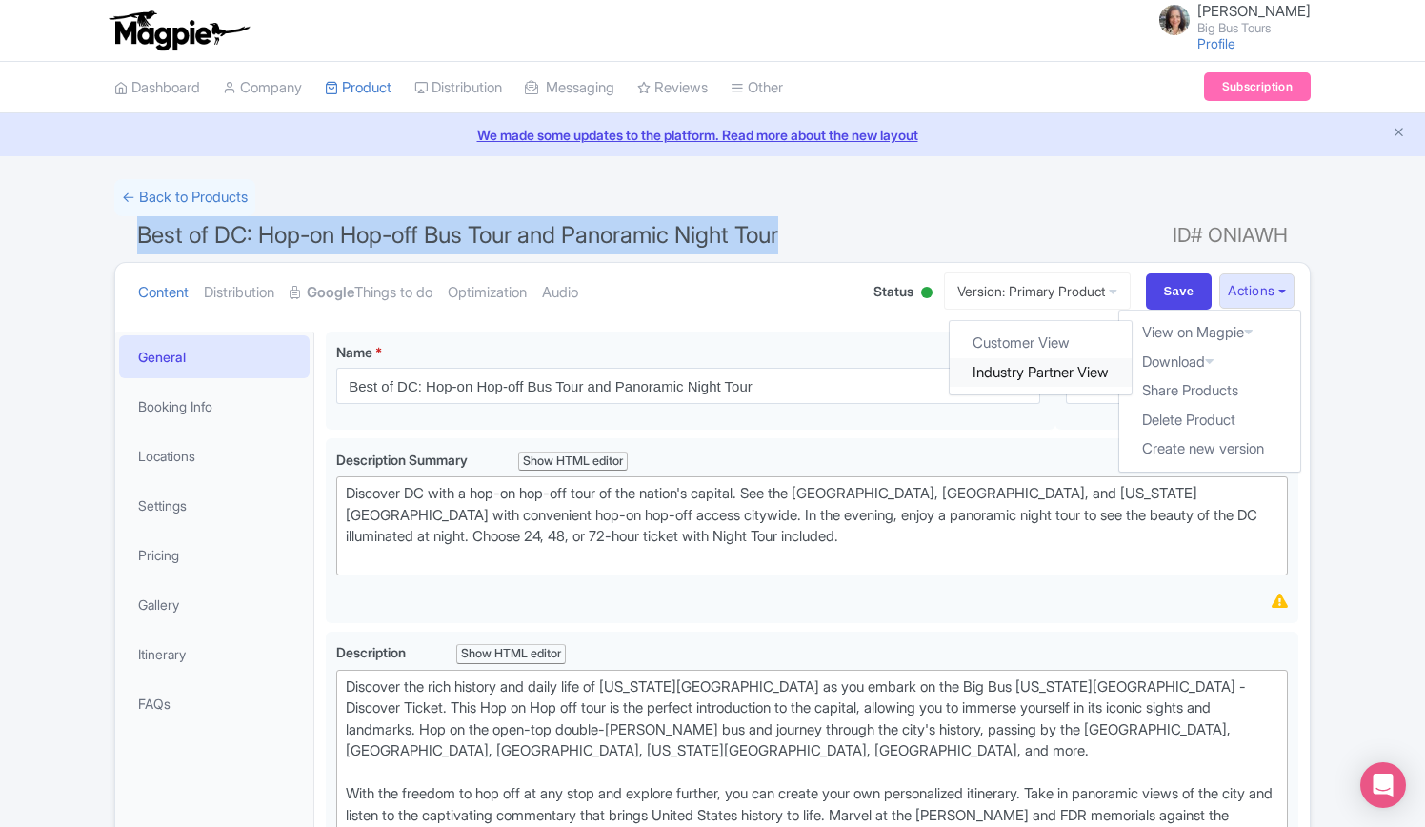
click at [1046, 372] on link "Industry Partner View" at bounding box center [1042, 373] width 182 height 30
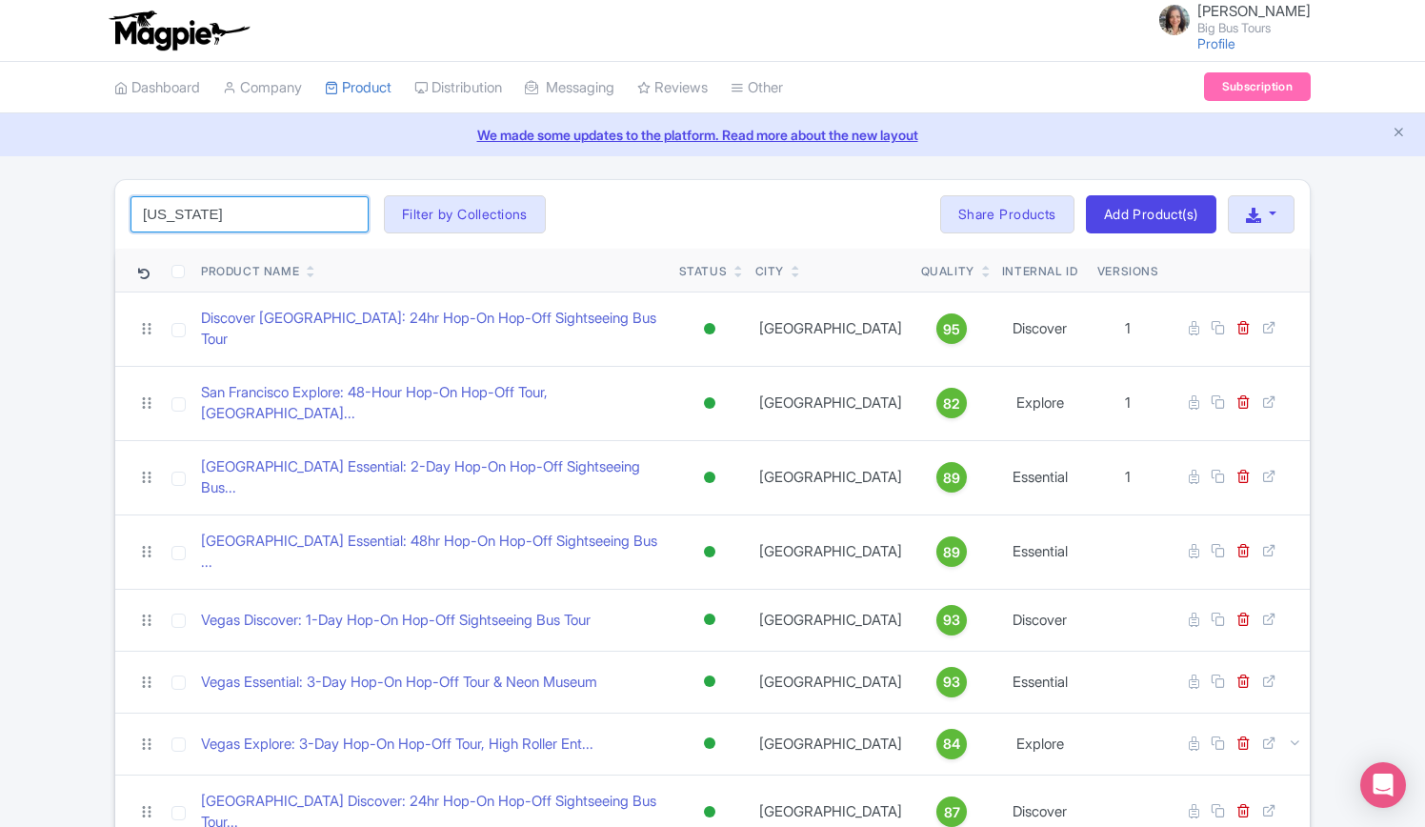
click at [241, 208] on input "[US_STATE]" at bounding box center [250, 214] width 238 height 36
click button "Search" at bounding box center [0, 0] width 0 height 0
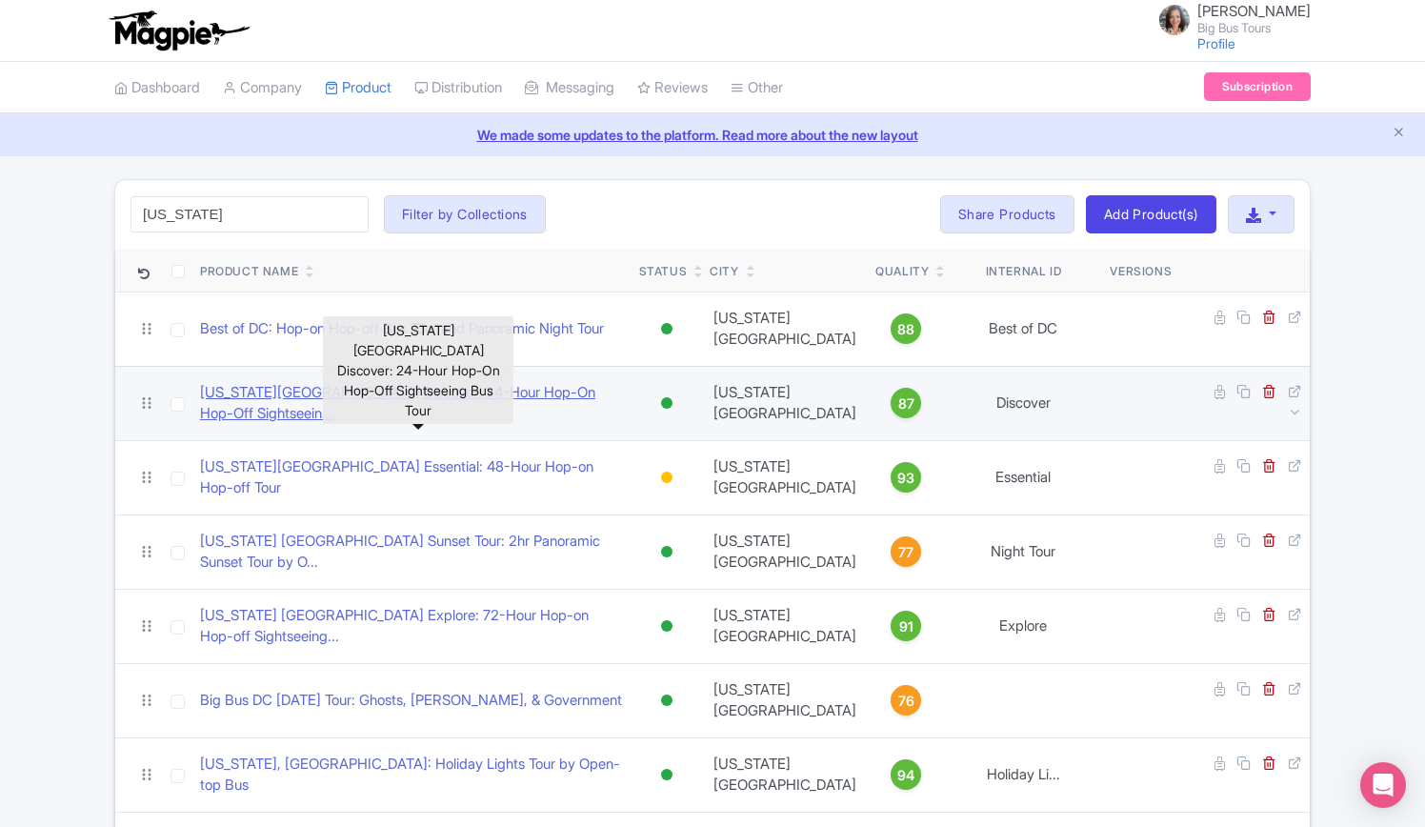
click at [533, 403] on link "[US_STATE][GEOGRAPHIC_DATA] Discover: 24-Hour Hop-On Hop-Off Sightseein..." at bounding box center [412, 403] width 424 height 43
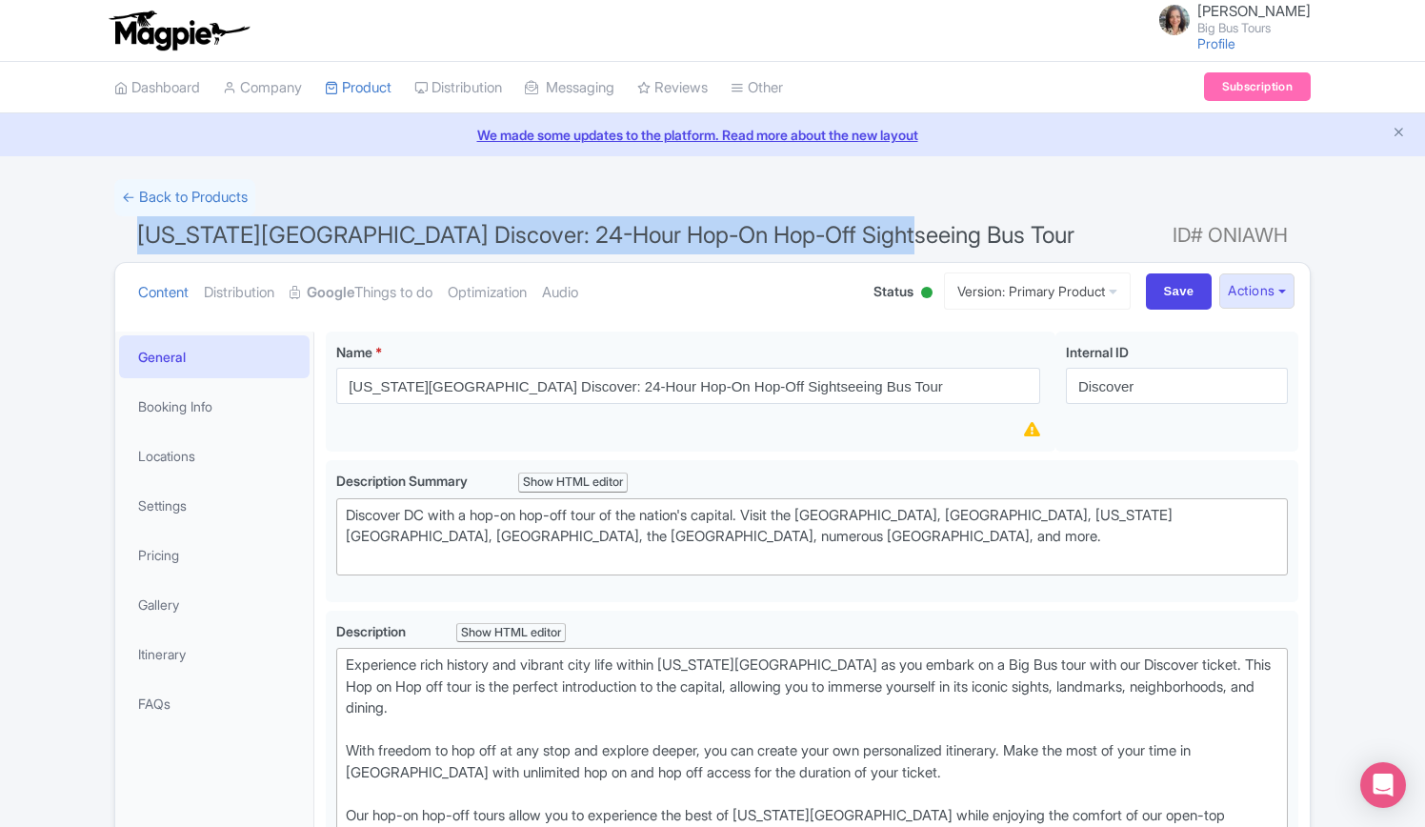
drag, startPoint x: 893, startPoint y: 237, endPoint x: 34, endPoint y: 239, distance: 858.4
copy span "Washington DC Discover: 24-Hour Hop-On Hop-Off Sightseeing Bus Tou"
click at [1286, 289] on button "Actions" at bounding box center [1256, 290] width 75 height 35
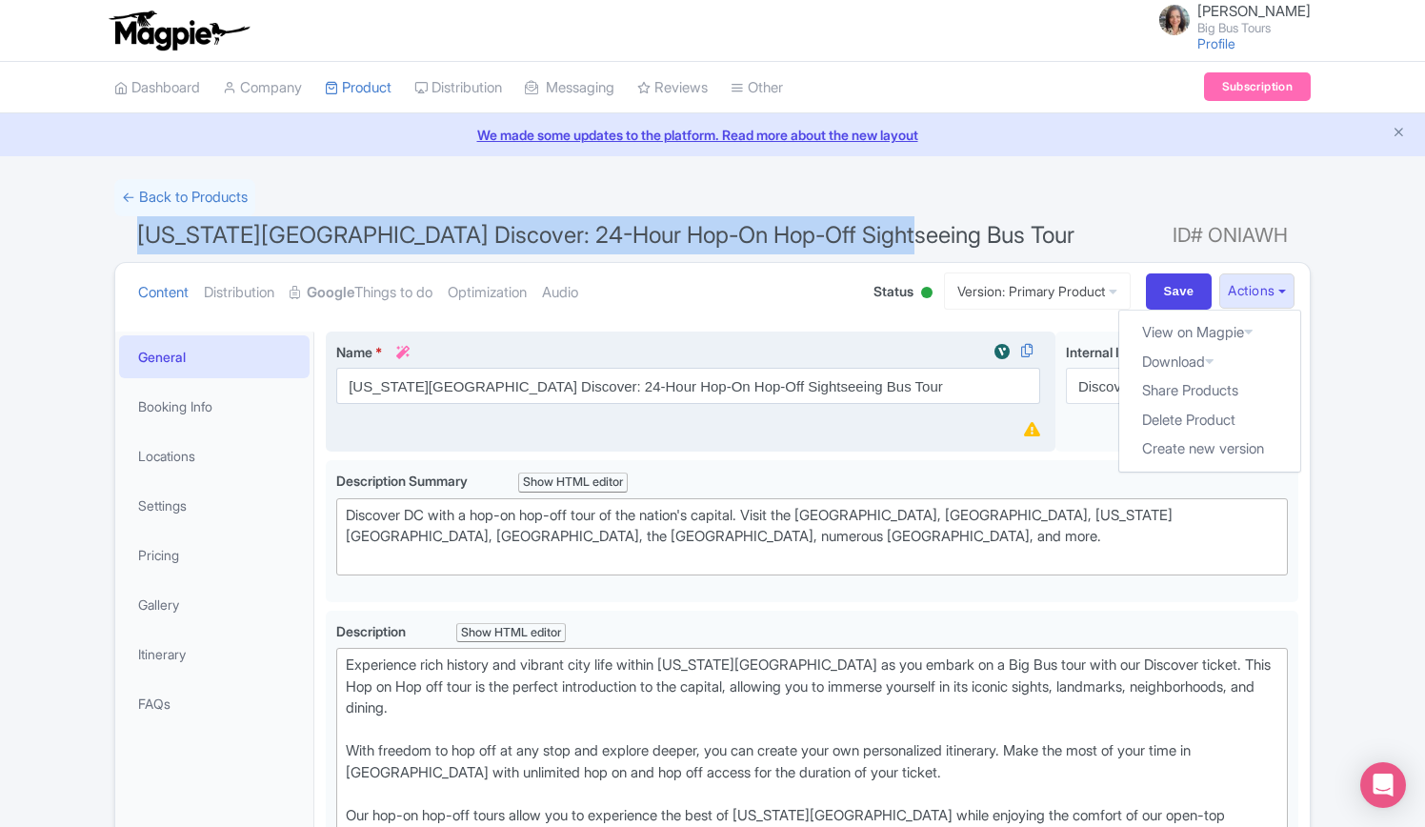
drag, startPoint x: 1035, startPoint y: 372, endPoint x: 1005, endPoint y: 357, distance: 32.8
click at [0, 0] on link "Industry Partner View" at bounding box center [0, 0] width 0 height 0
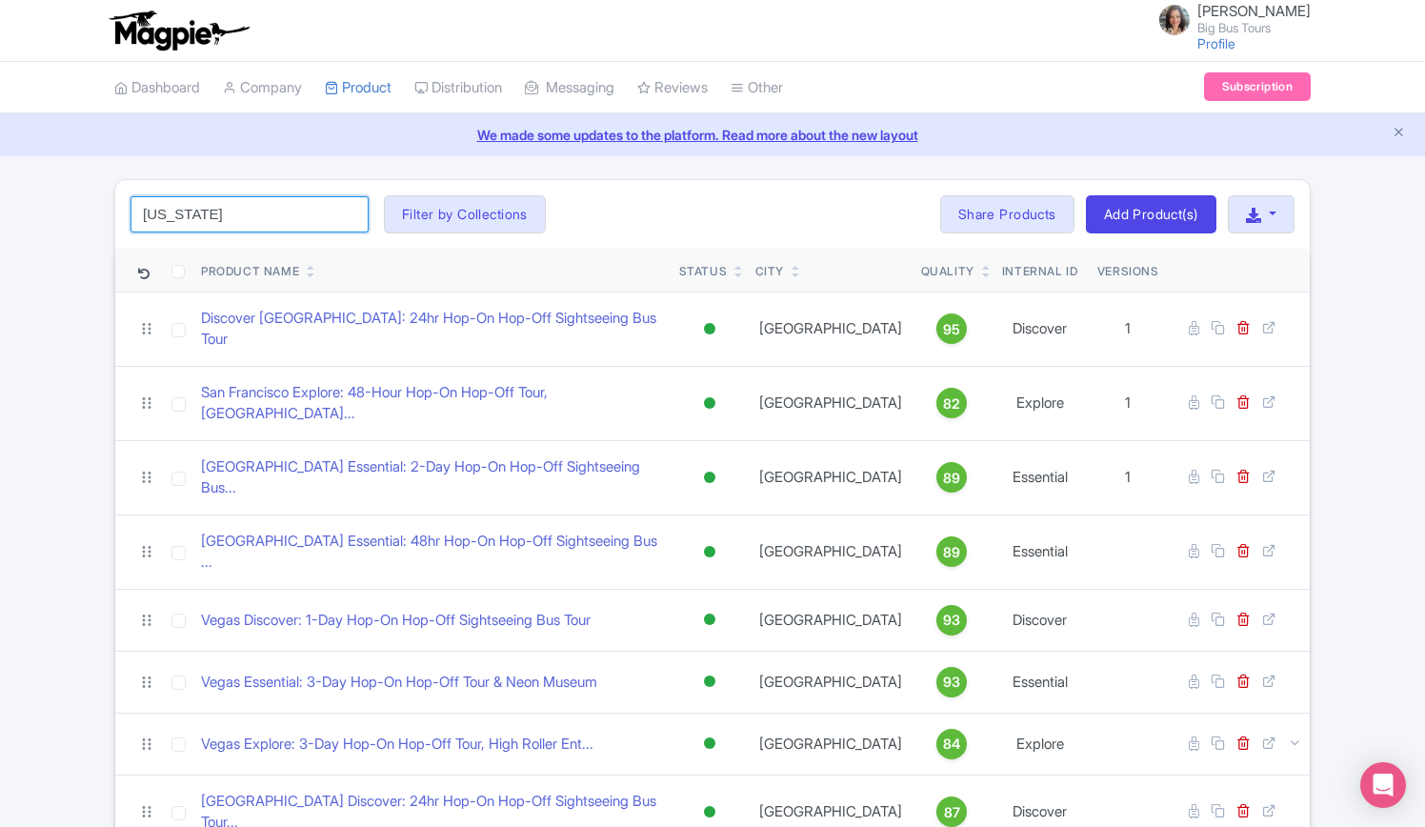
drag, startPoint x: 274, startPoint y: 214, endPoint x: 267, endPoint y: 204, distance: 13.0
click at [274, 214] on input "washington" at bounding box center [250, 214] width 238 height 36
click button "Search" at bounding box center [0, 0] width 0 height 0
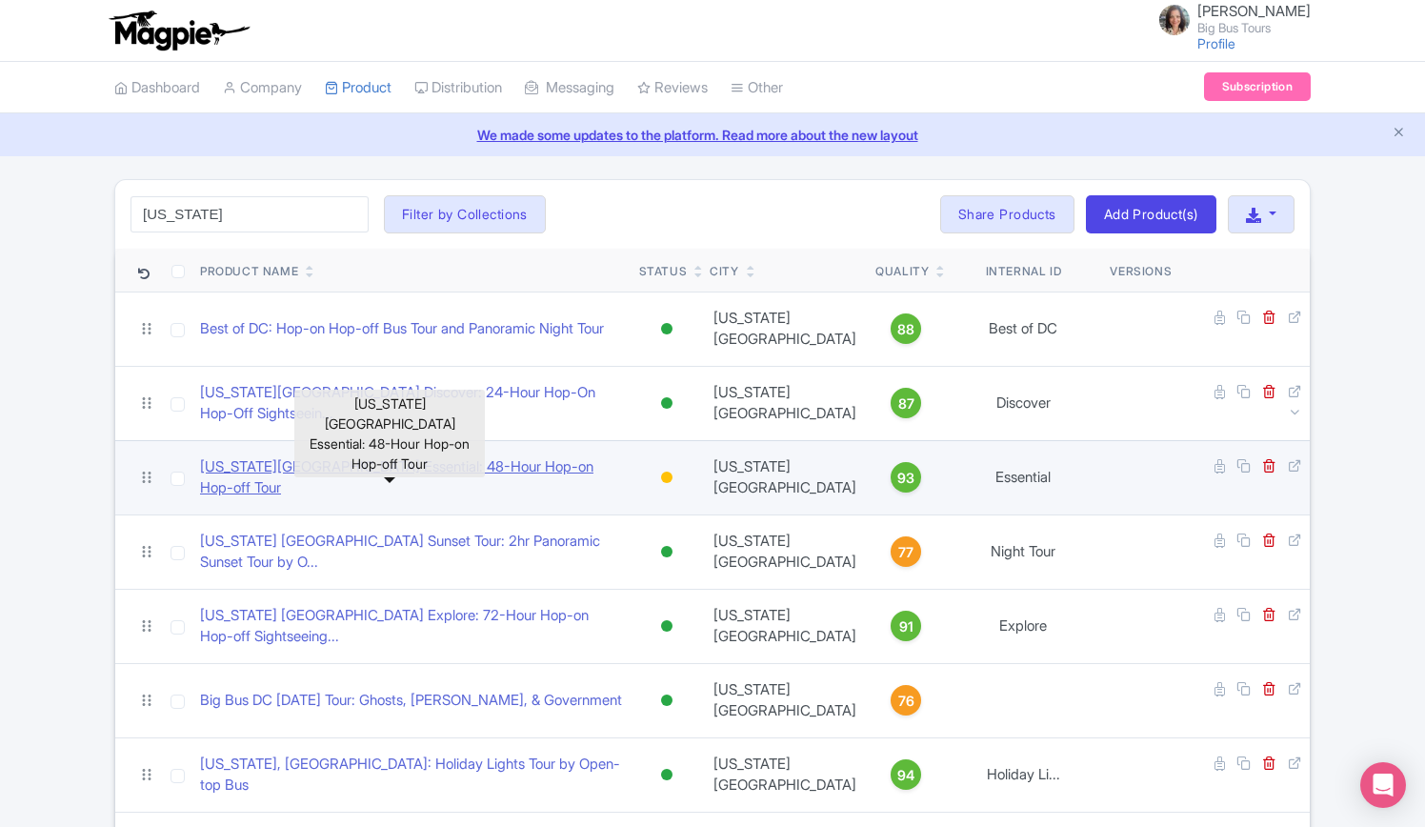
click at [478, 472] on link "[US_STATE][GEOGRAPHIC_DATA] Essential: 48-Hour Hop-on Hop-off Tour" at bounding box center [412, 477] width 424 height 43
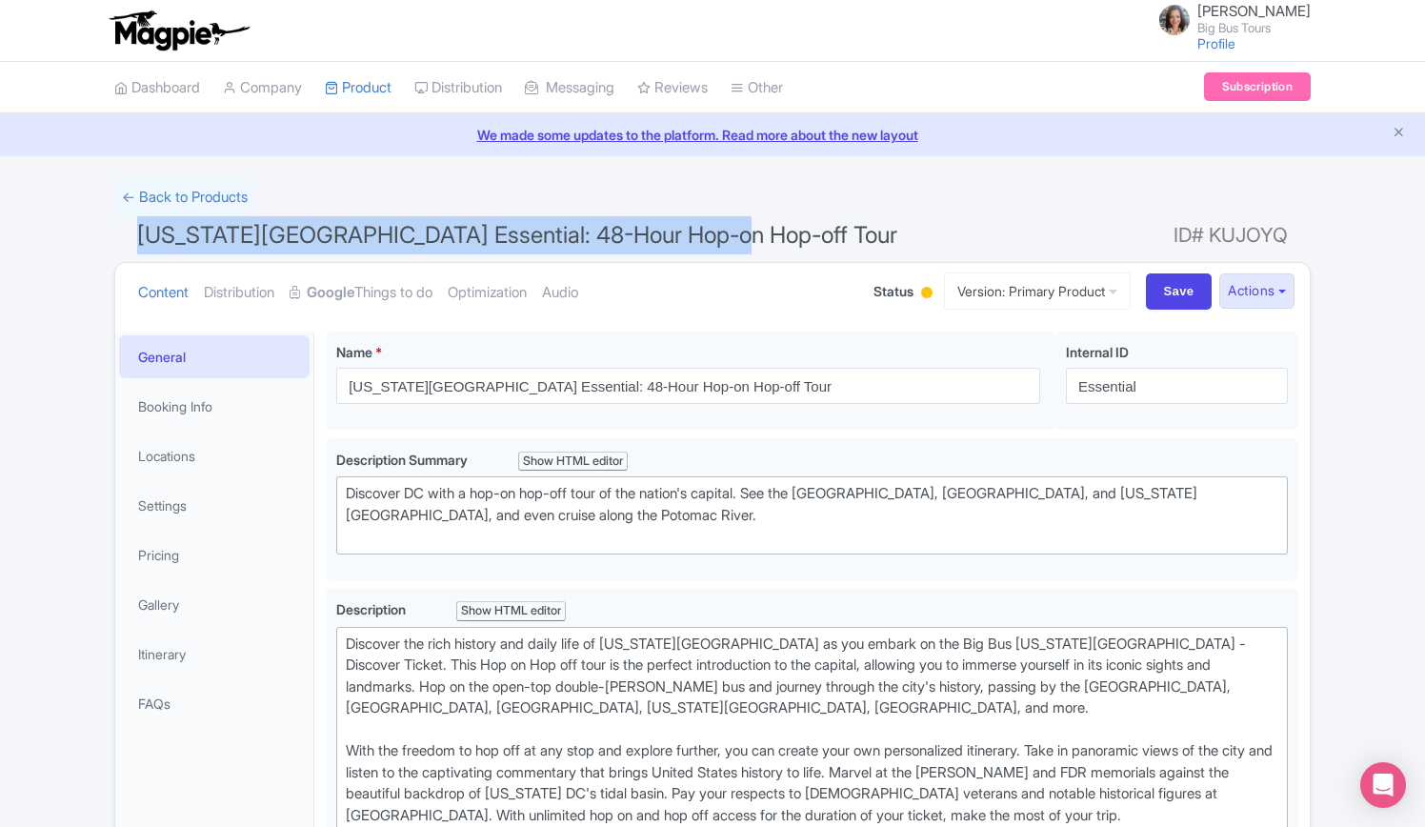
drag, startPoint x: 716, startPoint y: 235, endPoint x: 85, endPoint y: 250, distance: 631.8
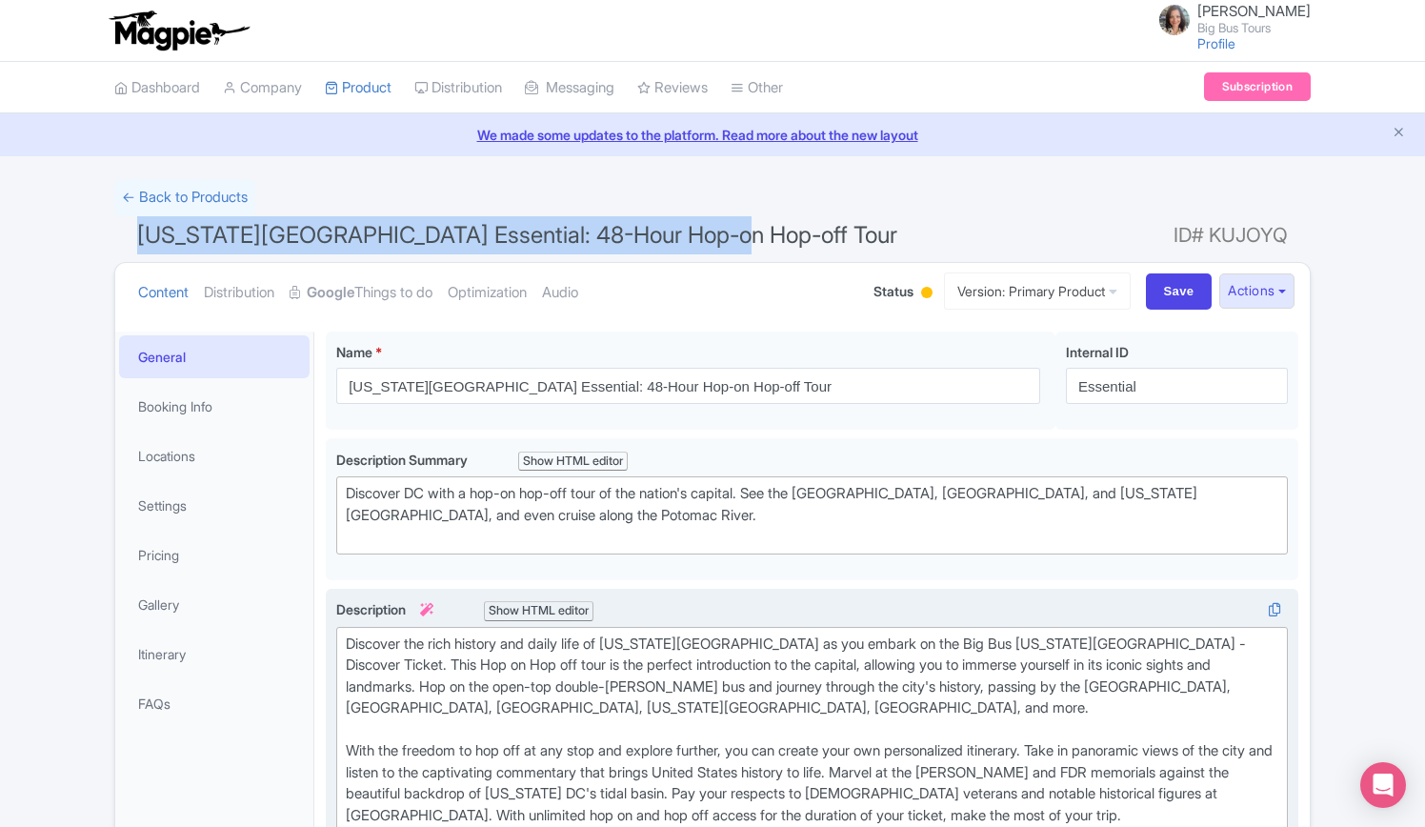
copy span "Washington DC Essential: 48-Hour Hop-on Hop-off Tour"
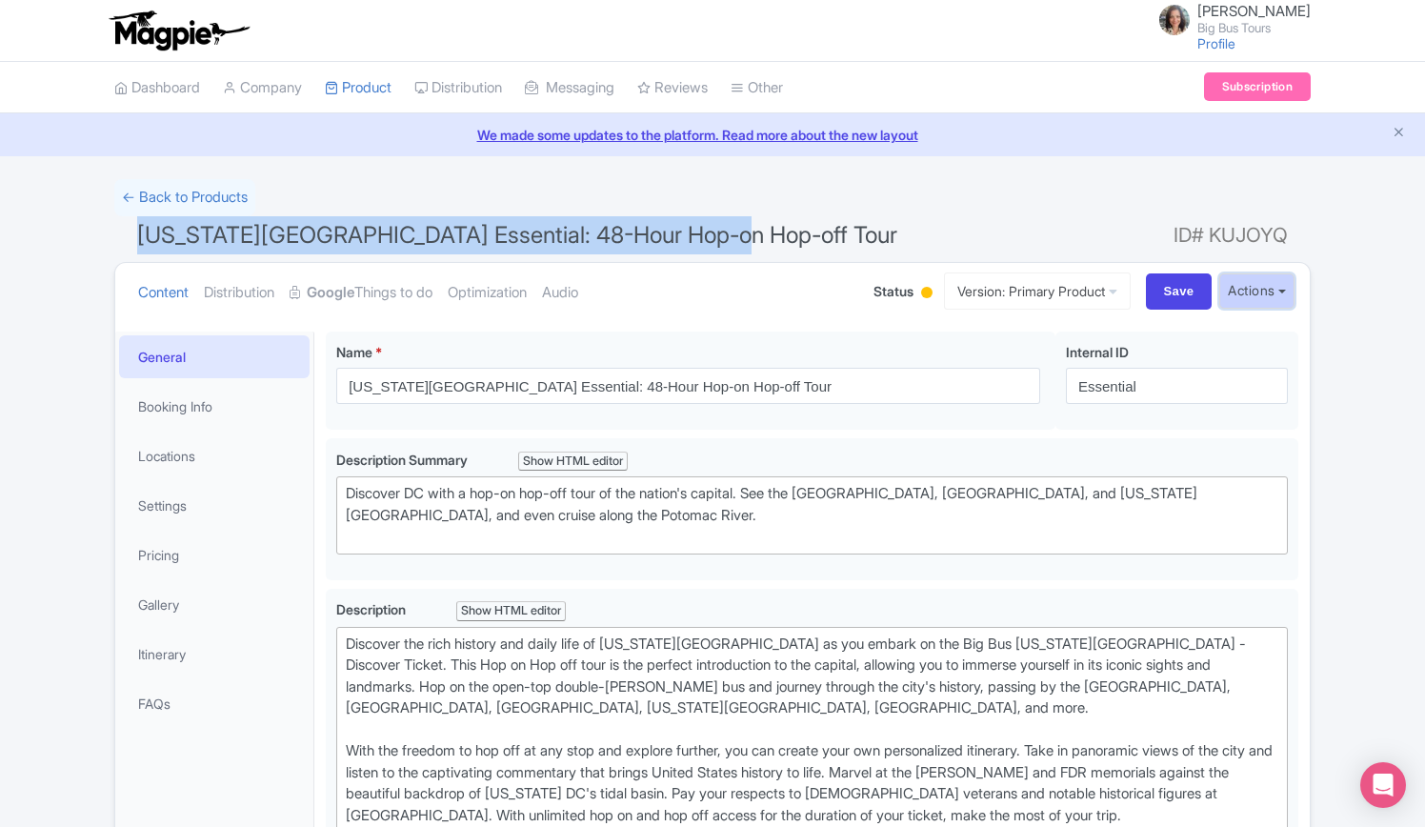
click at [1285, 290] on button "Actions" at bounding box center [1256, 290] width 75 height 35
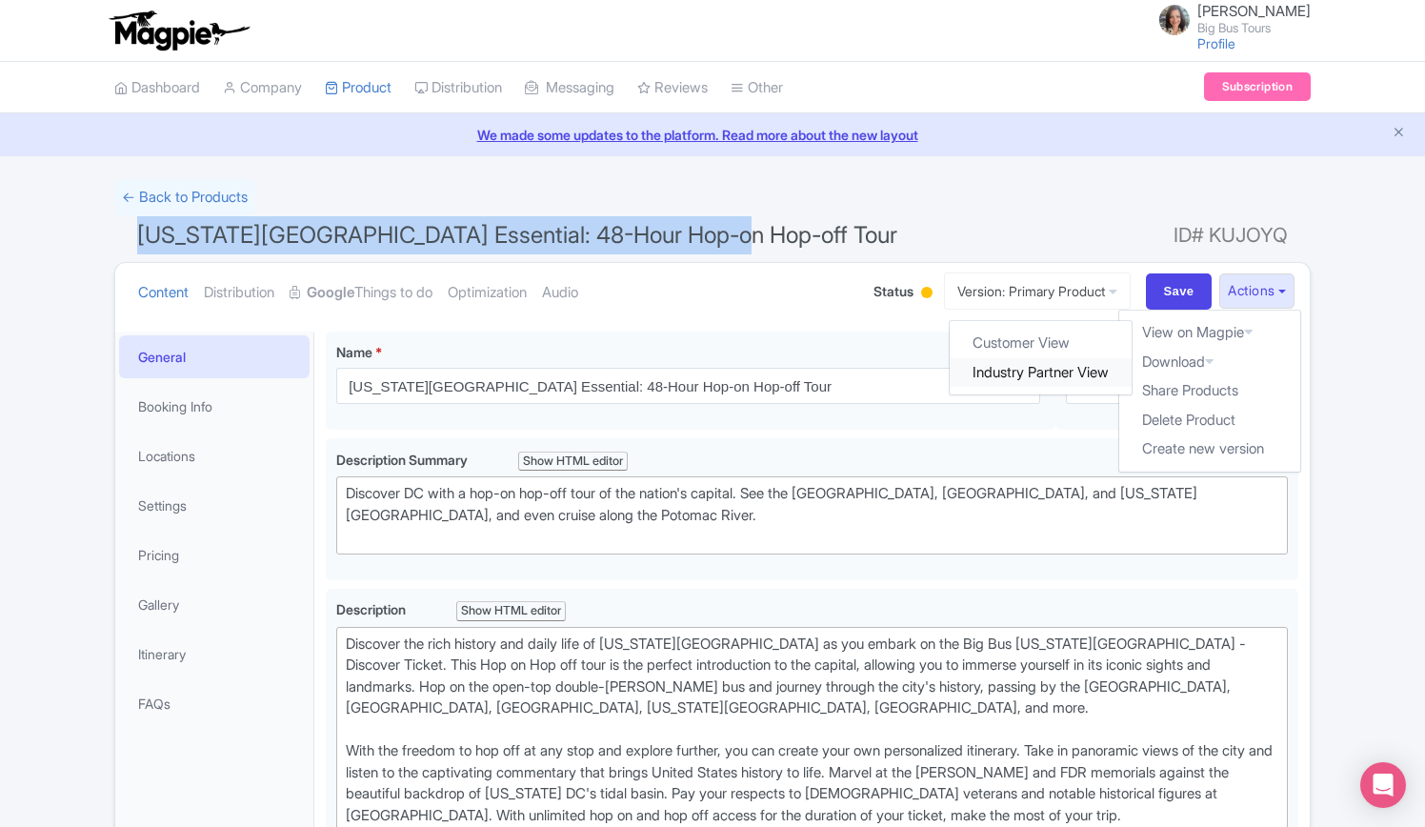
click at [1080, 367] on link "Industry Partner View" at bounding box center [1042, 373] width 182 height 30
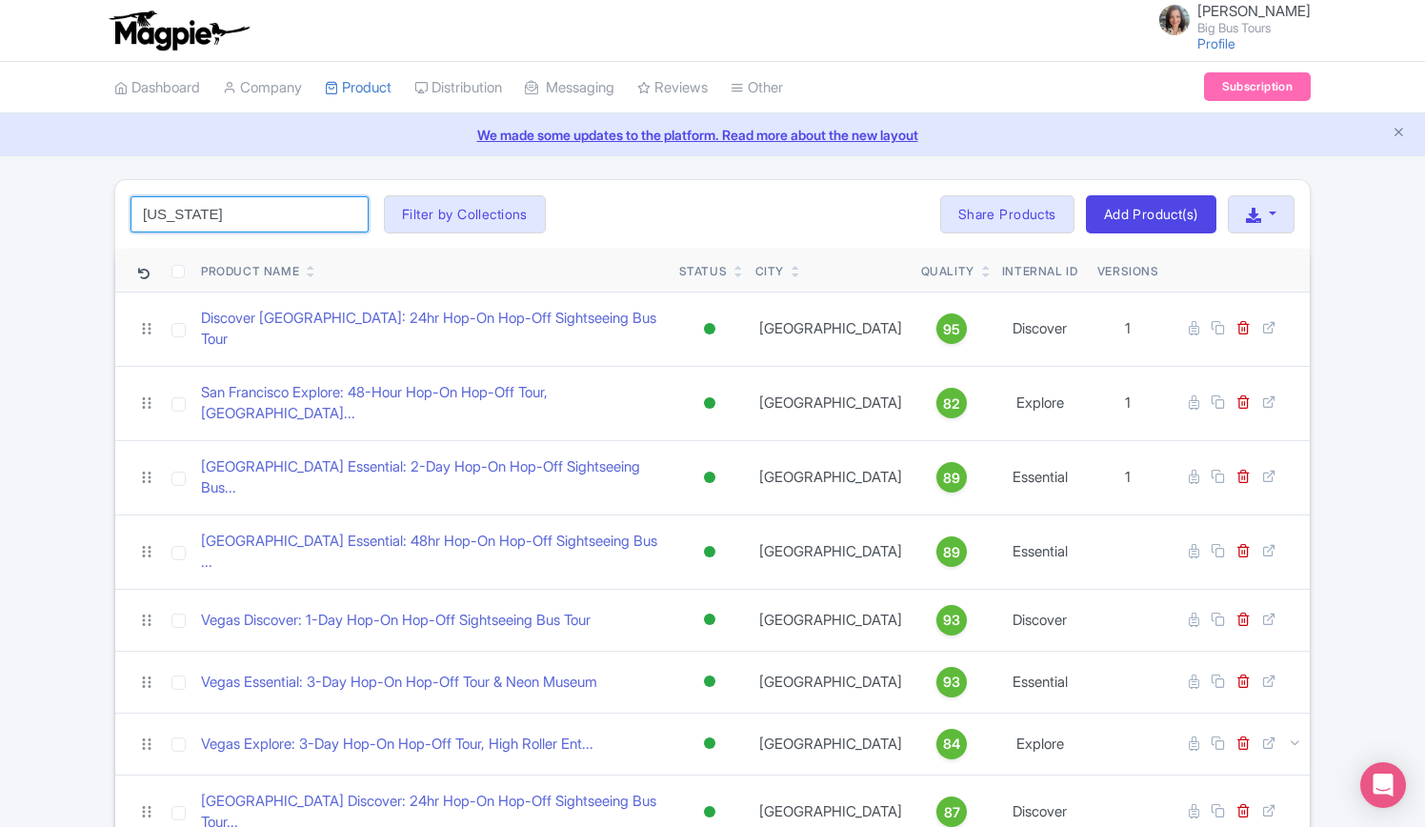
click at [261, 212] on input "[US_STATE]" at bounding box center [250, 214] width 238 height 36
click button "Search" at bounding box center [0, 0] width 0 height 0
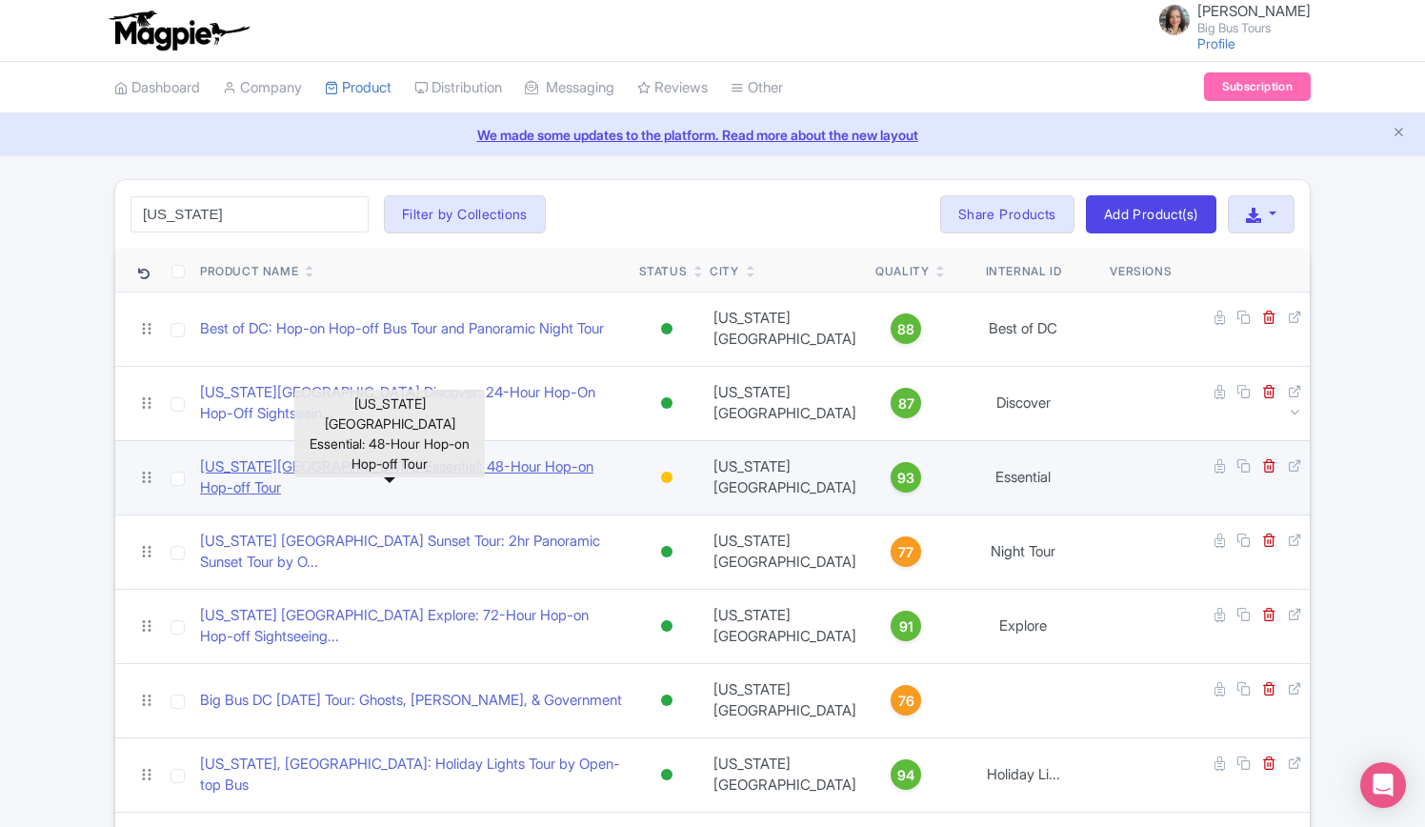
click at [539, 477] on link "[US_STATE][GEOGRAPHIC_DATA] Essential: 48-Hour Hop-on Hop-off Tour" at bounding box center [412, 477] width 424 height 43
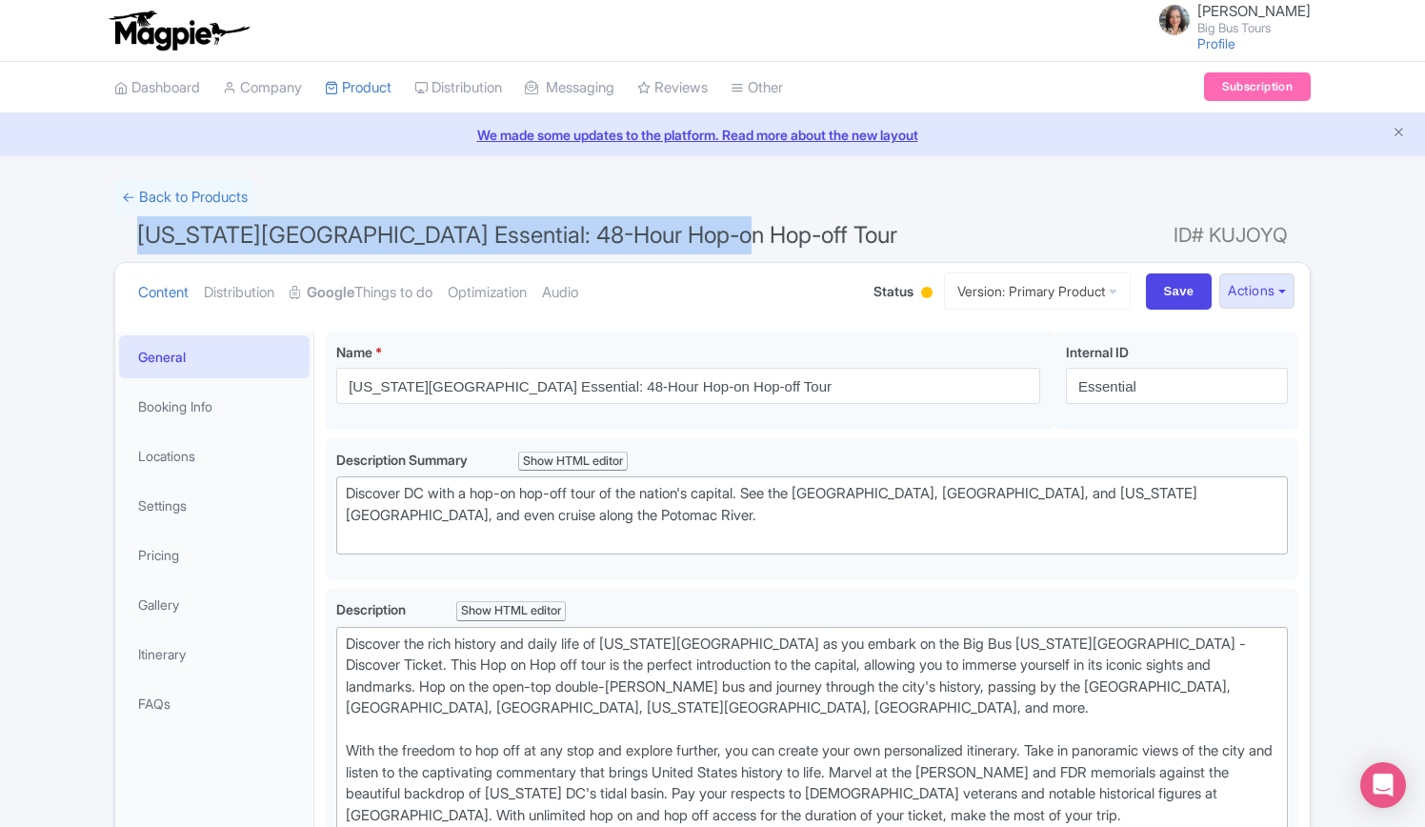
drag, startPoint x: 729, startPoint y: 228, endPoint x: 44, endPoint y: 242, distance: 685.1
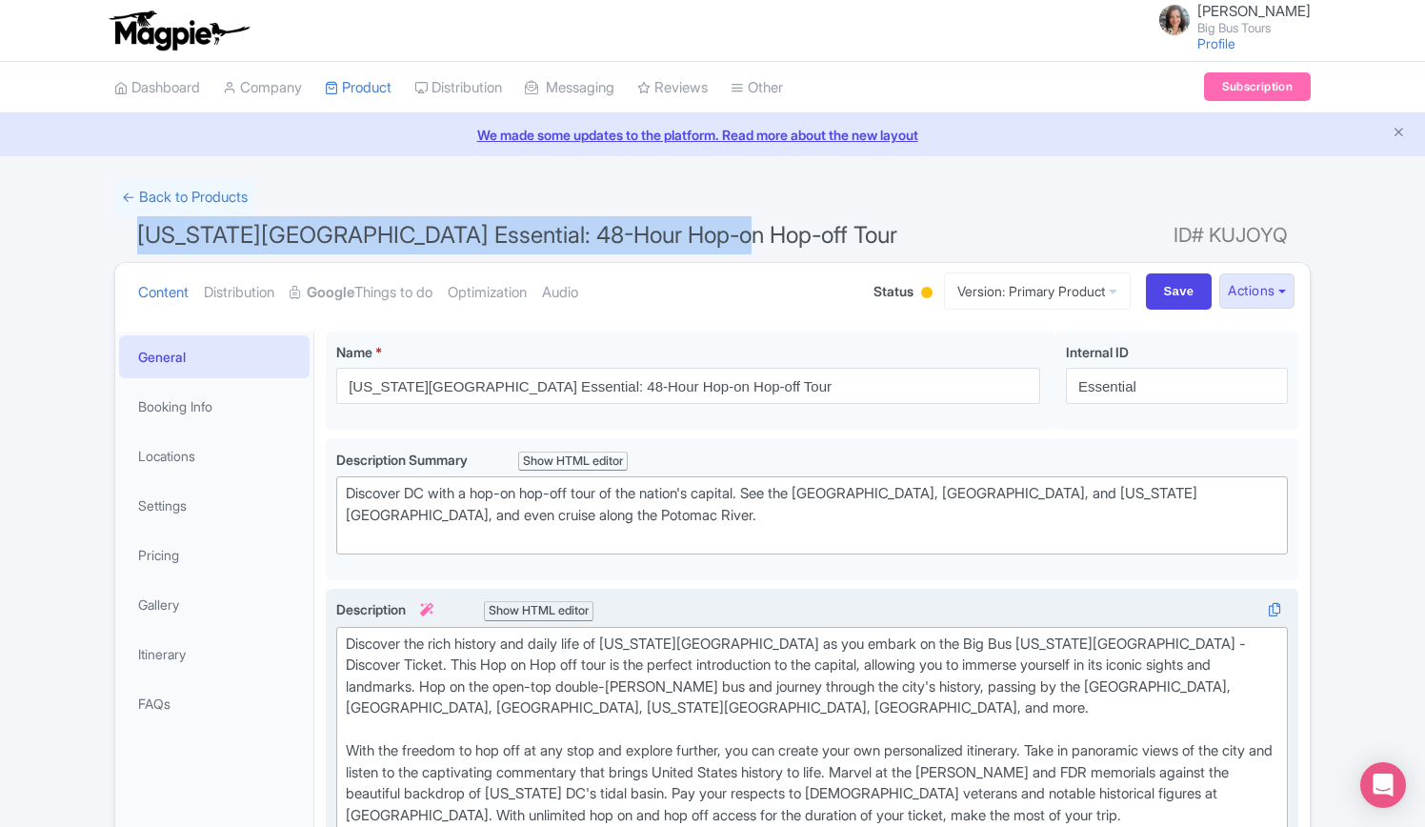
copy span "[US_STATE][GEOGRAPHIC_DATA] Essential: 48-Hour Hop-on Hop-off Tour"
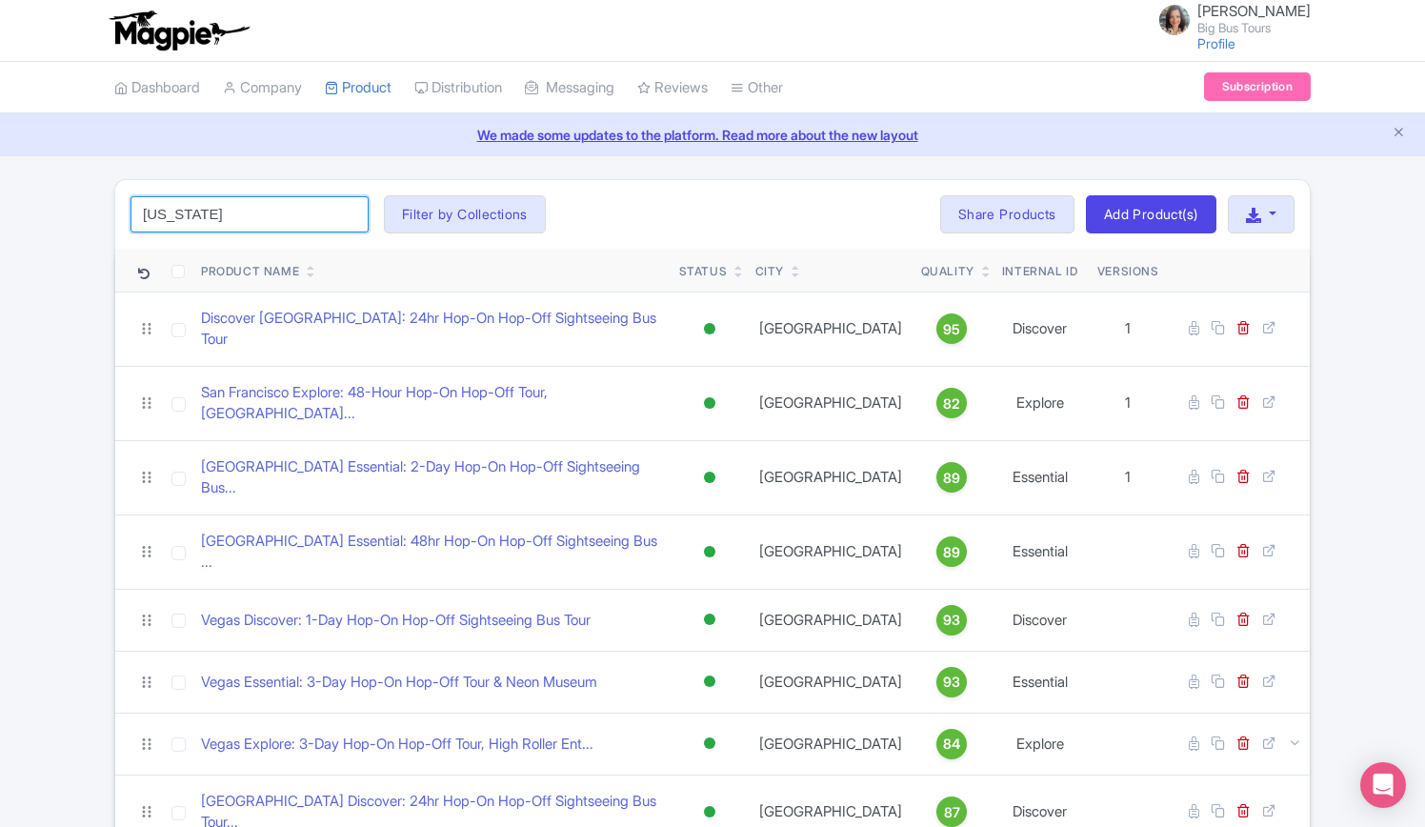
click at [278, 208] on input "washington" at bounding box center [250, 214] width 238 height 36
click button "Search" at bounding box center [0, 0] width 0 height 0
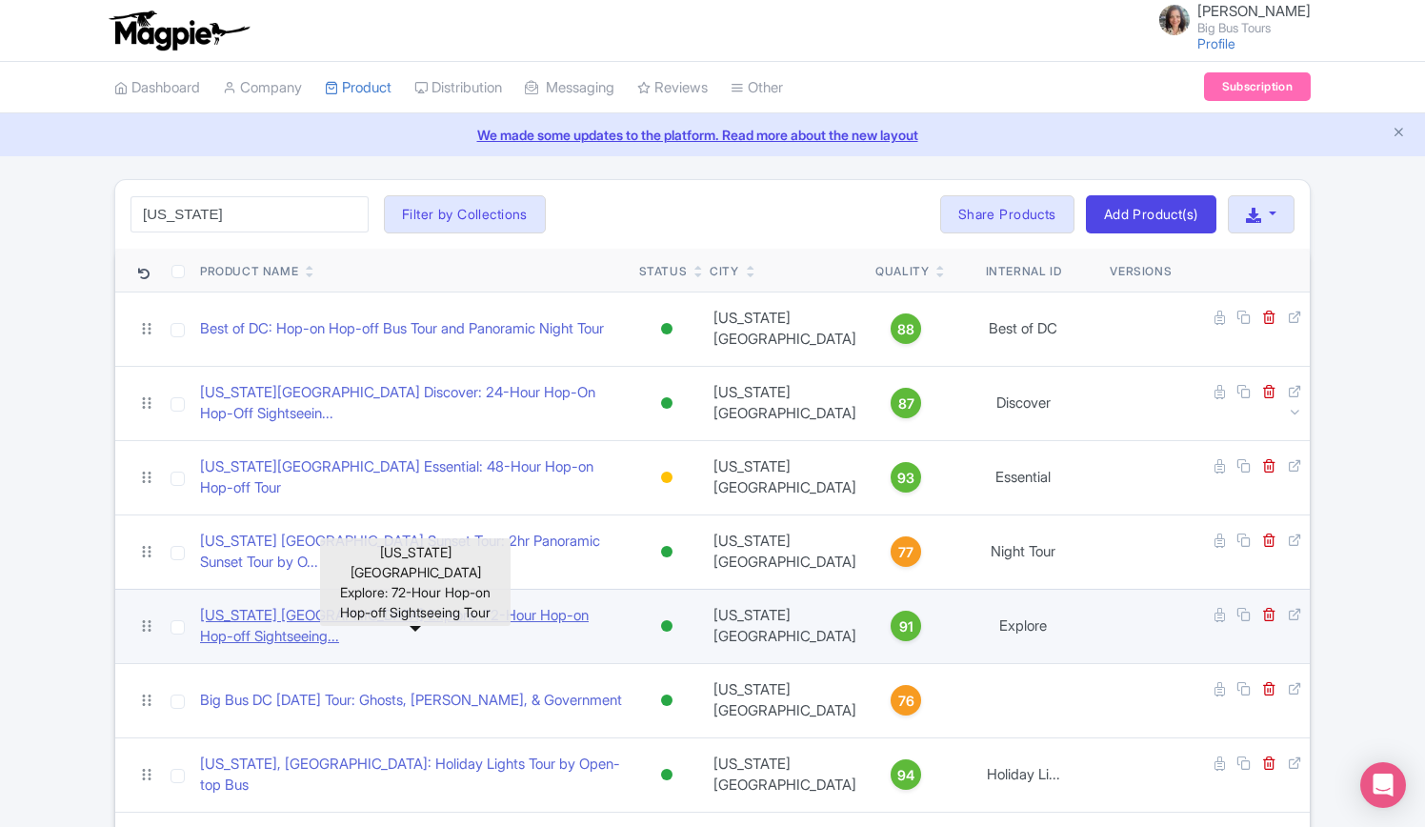
click at [457, 628] on link "[US_STATE] [GEOGRAPHIC_DATA] Explore: 72-Hour Hop-on Hop-off Sightseeing..." at bounding box center [412, 626] width 424 height 43
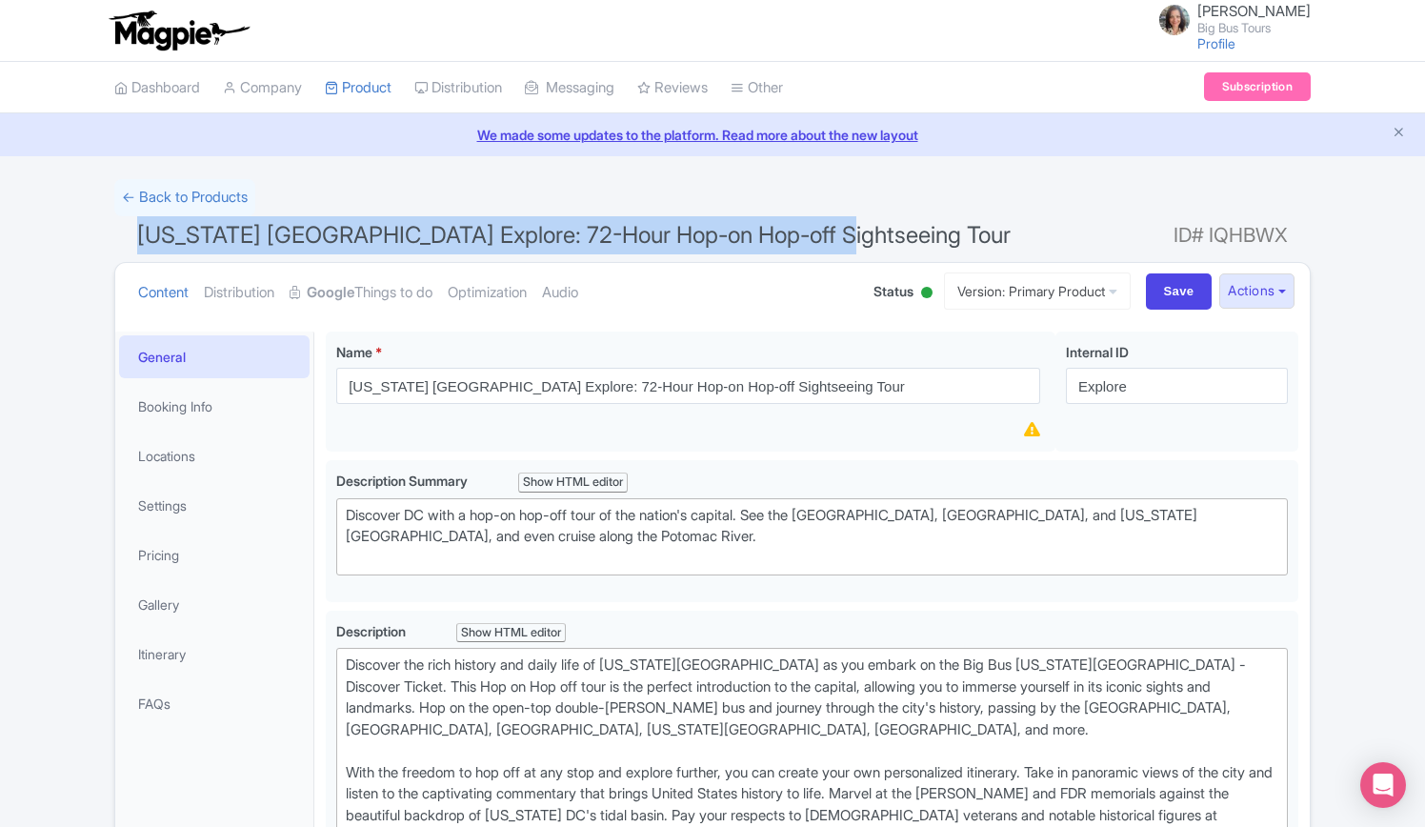
drag, startPoint x: 848, startPoint y: 235, endPoint x: 0, endPoint y: 241, distance: 847.9
copy span "[US_STATE] [GEOGRAPHIC_DATA] Explore: 72-Hour Hop-on Hop-off Sightseeing Tour"
click at [1284, 280] on button "Actions" at bounding box center [1256, 290] width 75 height 35
click at [1055, 368] on link "Industry Partner View" at bounding box center [1042, 373] width 182 height 30
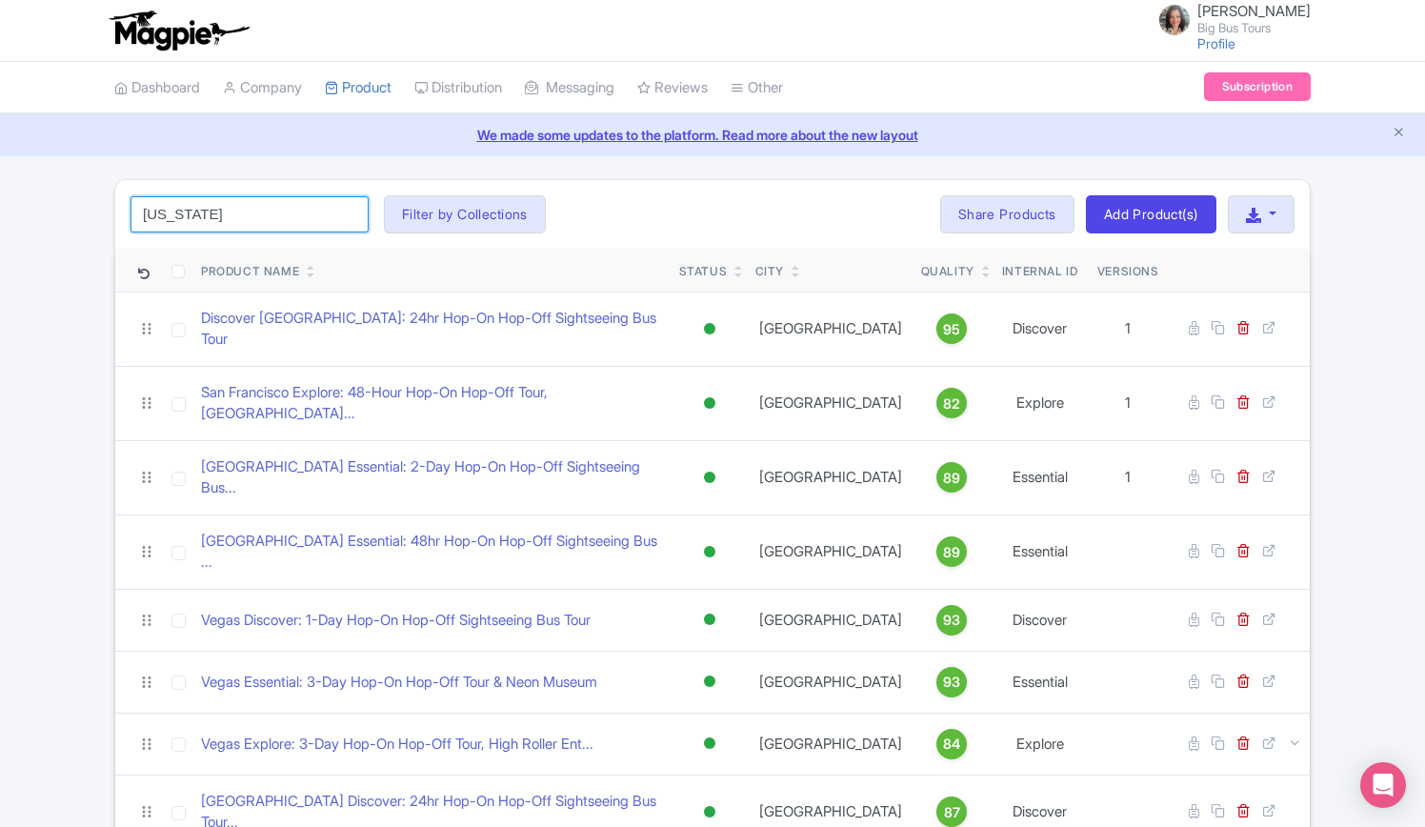
click at [280, 197] on input "[US_STATE]" at bounding box center [250, 214] width 238 height 36
click button "Search" at bounding box center [0, 0] width 0 height 0
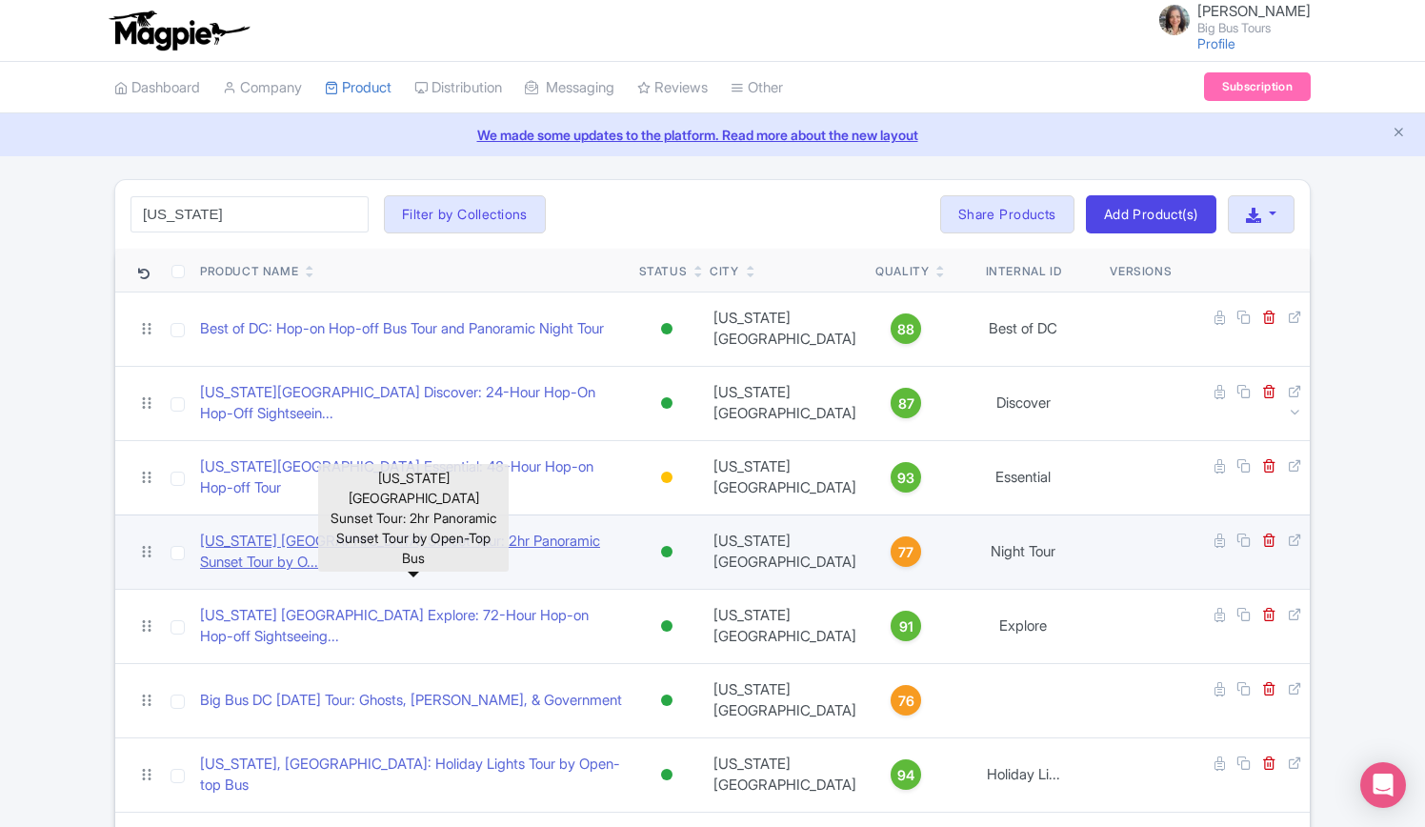
click at [480, 546] on link "[US_STATE] [GEOGRAPHIC_DATA] Sunset Tour: 2hr Panoramic Sunset Tour by O..." at bounding box center [412, 552] width 424 height 43
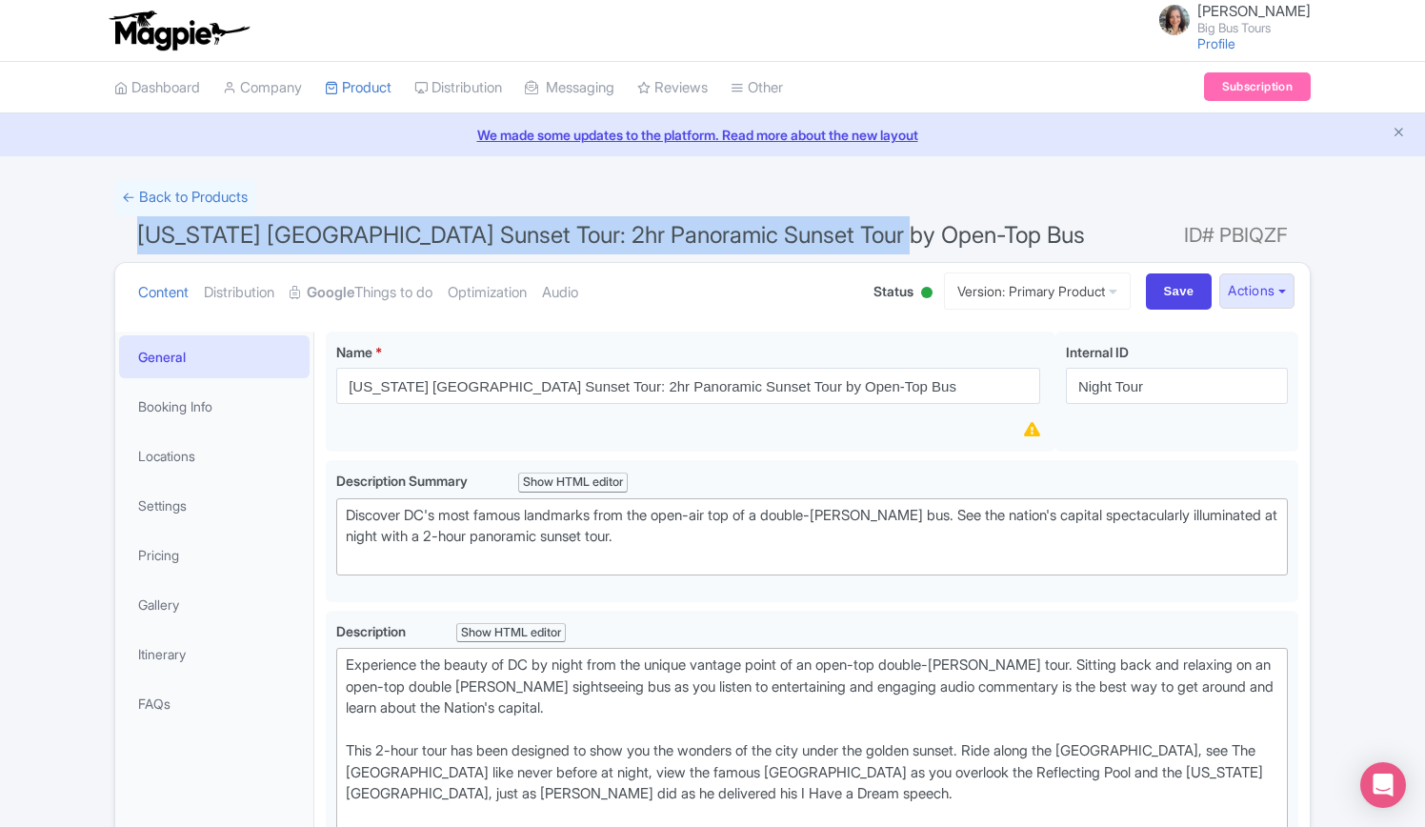
drag, startPoint x: 220, startPoint y: 238, endPoint x: 0, endPoint y: 238, distance: 220.1
copy span "[US_STATE] [GEOGRAPHIC_DATA] Sunset Tour: 2hr Panoramic Sunset Tour by Open-Top…"
click at [1284, 285] on button "Actions" at bounding box center [1256, 290] width 75 height 35
click at [1035, 376] on link "Industry Partner View" at bounding box center [1042, 373] width 182 height 30
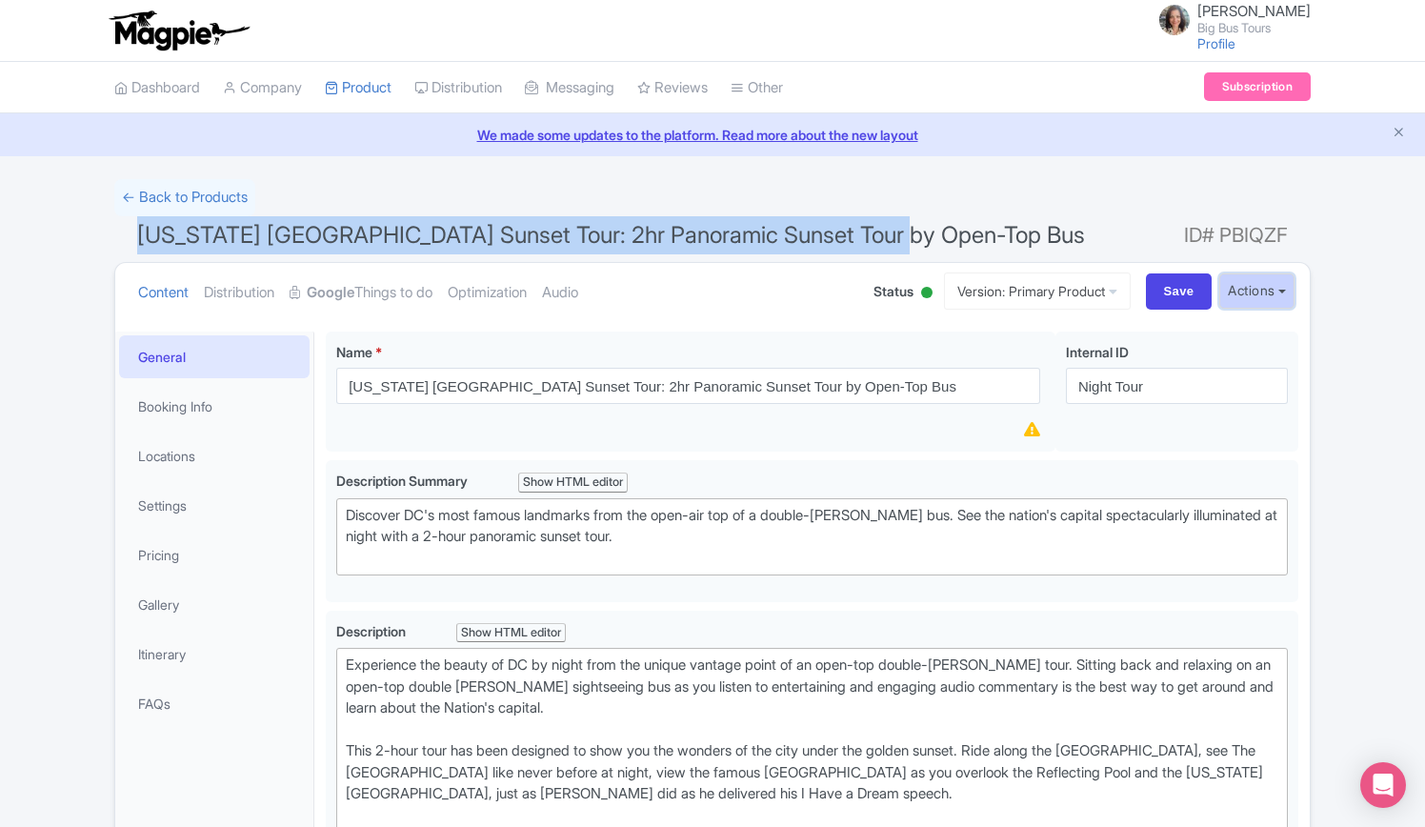
click at [1284, 290] on button "Actions" at bounding box center [1256, 290] width 75 height 35
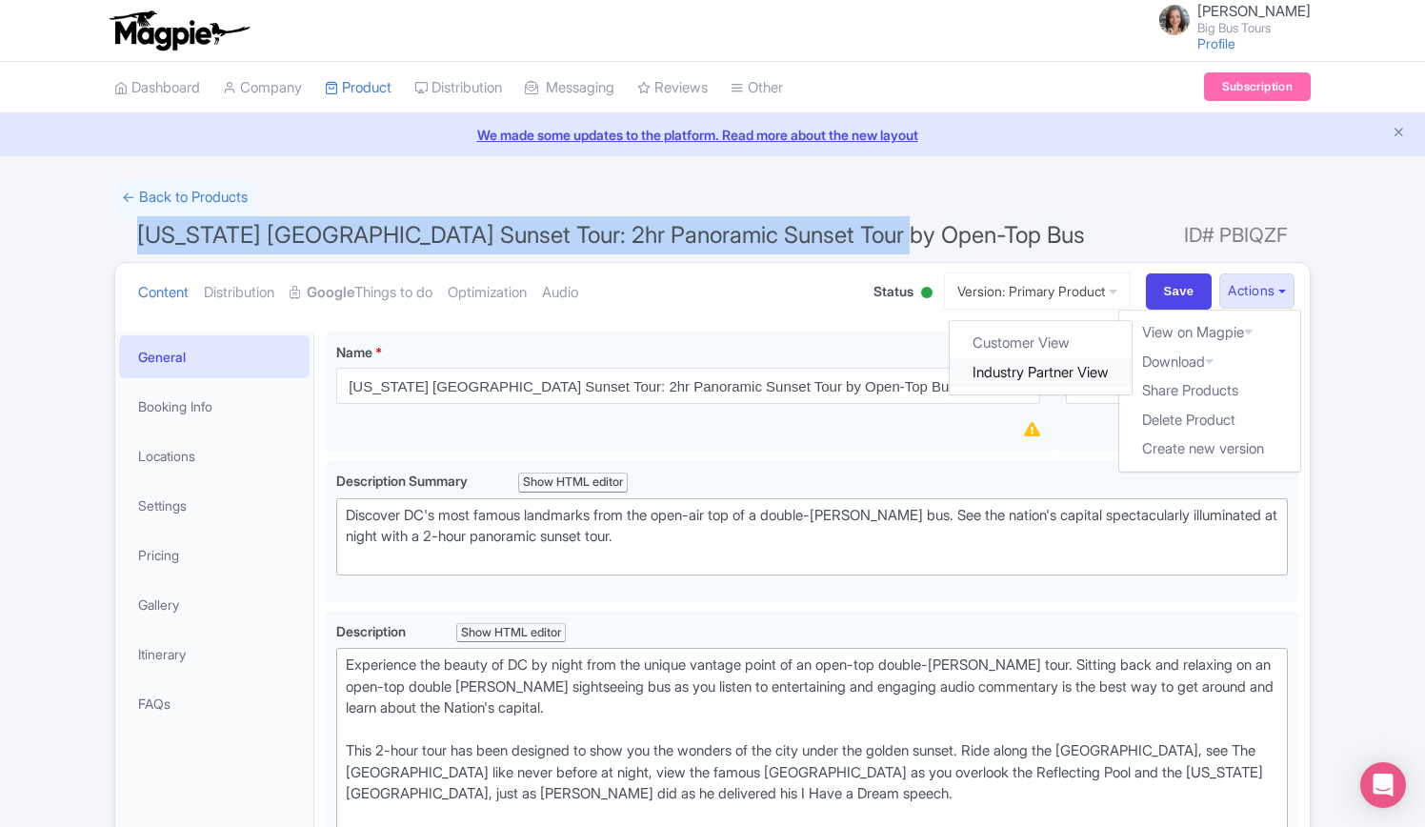
click at [1037, 370] on link "Industry Partner View" at bounding box center [1042, 373] width 182 height 30
